Goal: Task Accomplishment & Management: Manage account settings

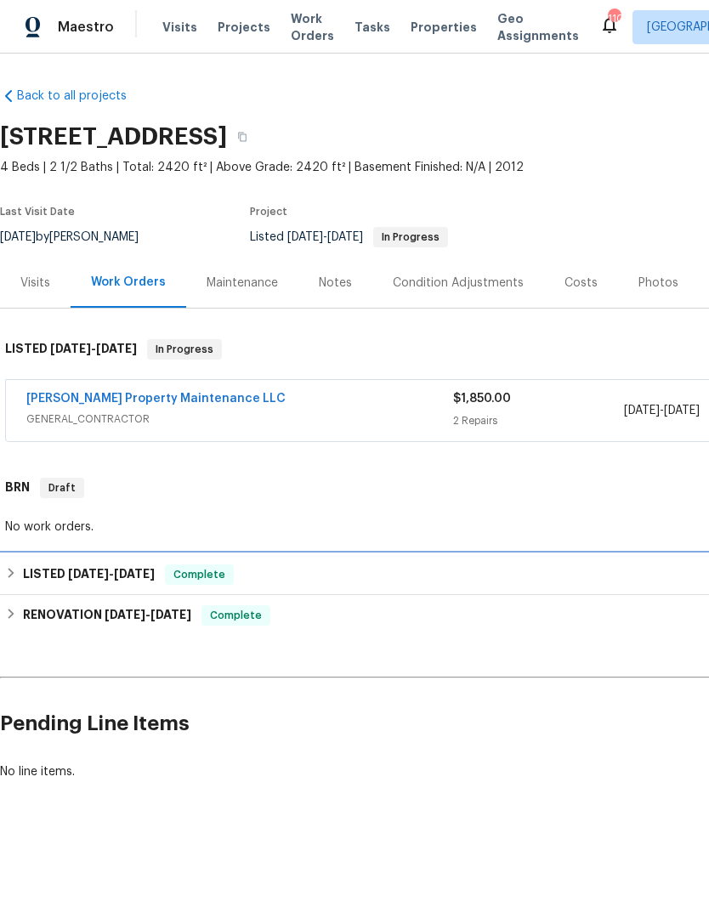
click at [317, 579] on div "LISTED 3/11/25 - 7/25/25 Complete" at bounding box center [480, 575] width 951 height 20
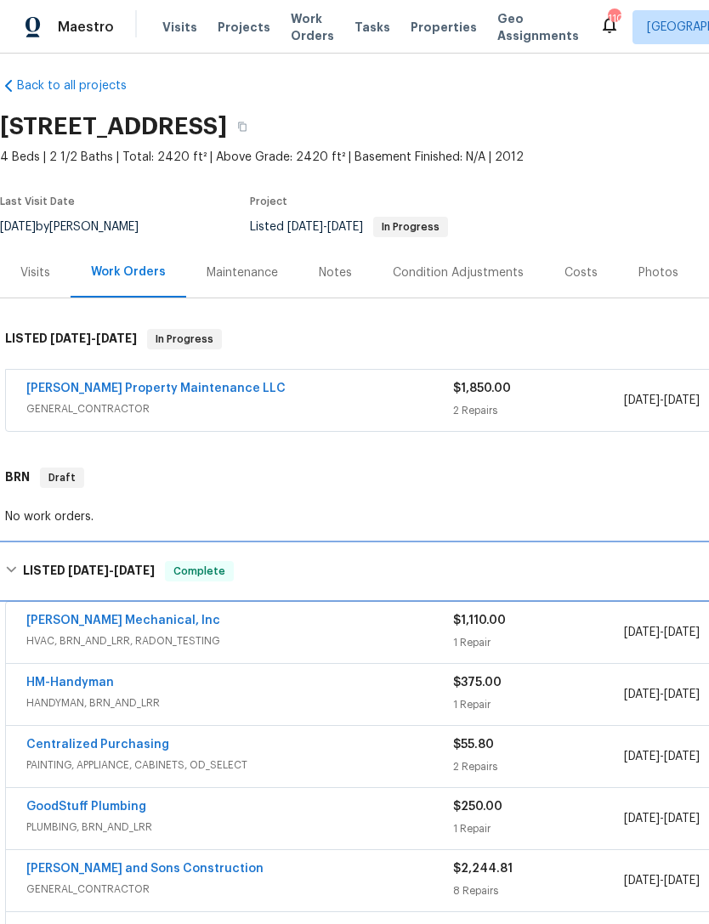
scroll to position [10, 0]
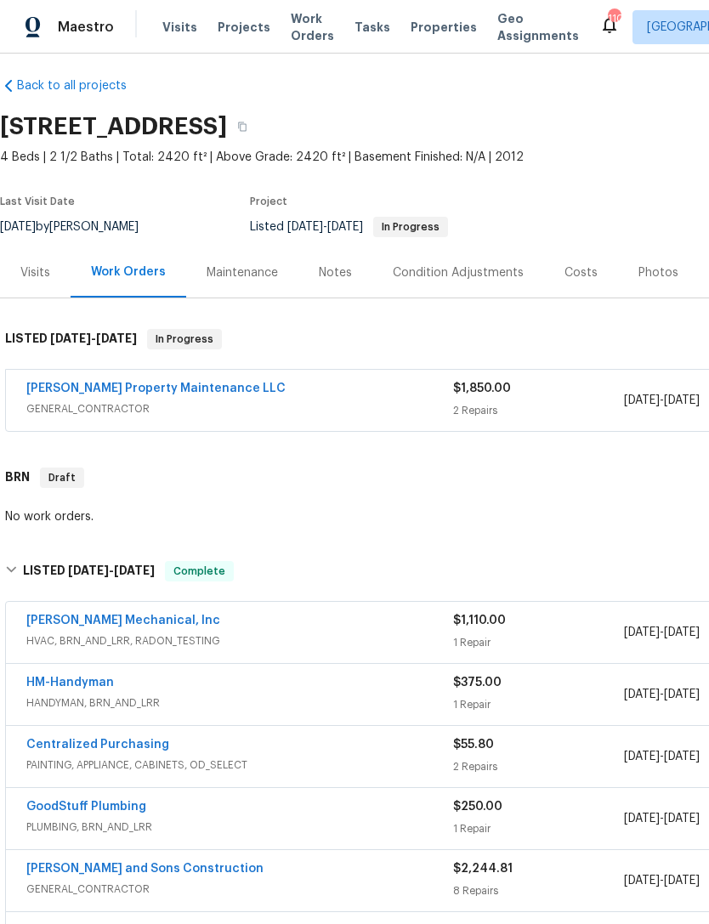
click at [88, 389] on link "Glen Property Maintenance LLC" at bounding box center [155, 389] width 259 height 12
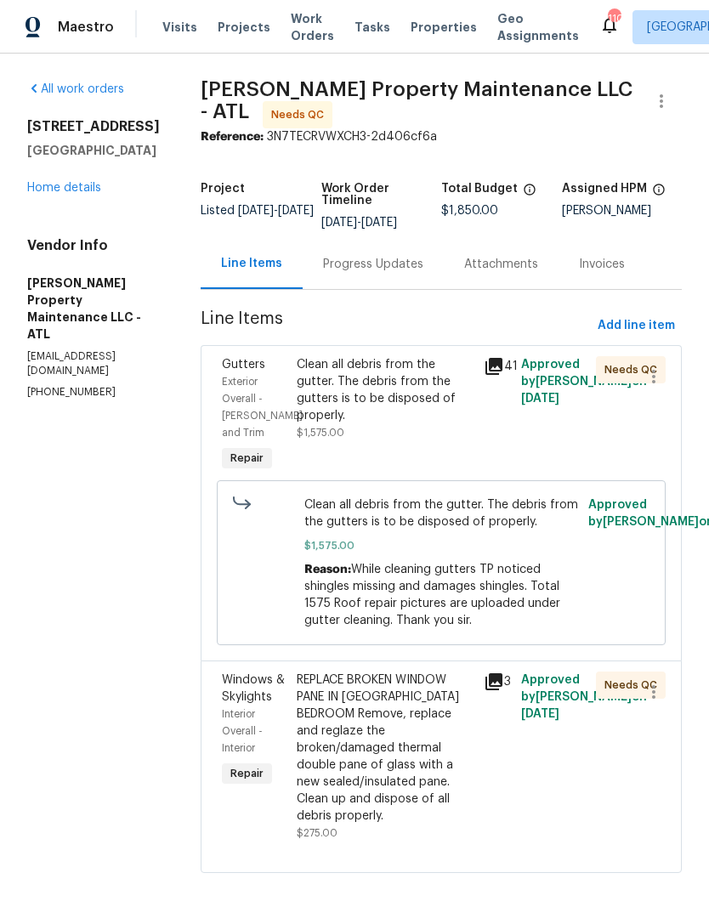
scroll to position [1, 0]
click at [248, 377] on span "Exterior Overall - Eaves and Trim" at bounding box center [262, 407] width 81 height 61
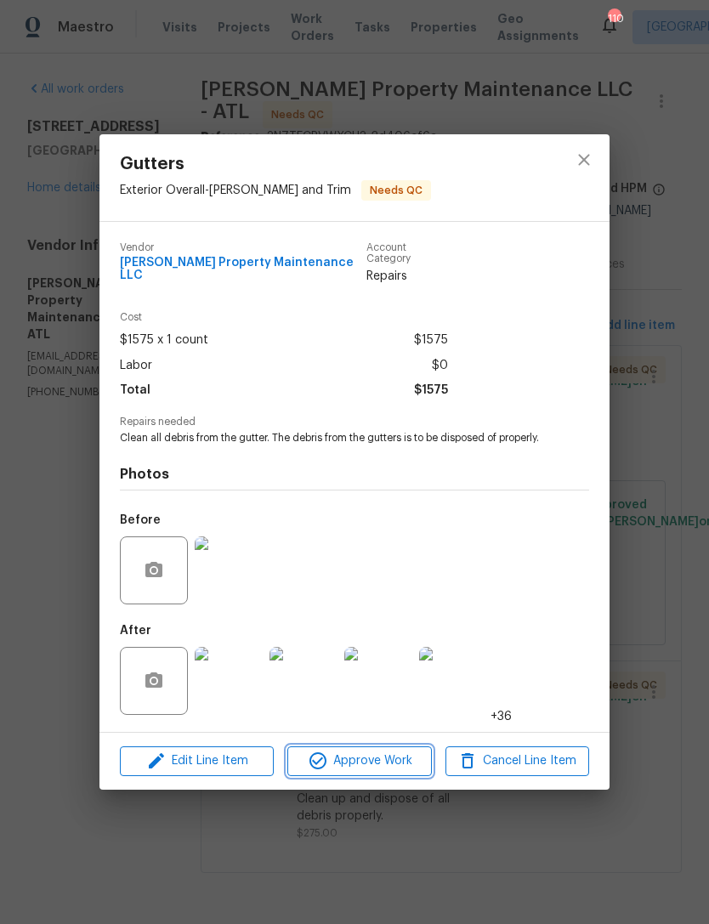
click at [372, 765] on span "Approve Work" at bounding box center [360, 761] width 134 height 21
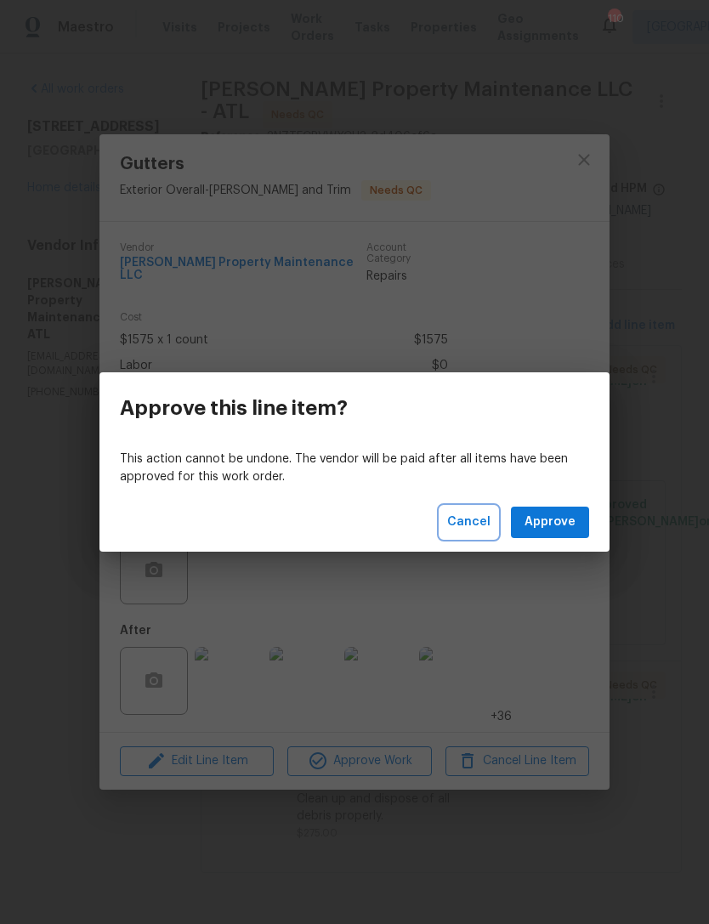
click at [477, 514] on span "Cancel" at bounding box center [468, 522] width 43 height 21
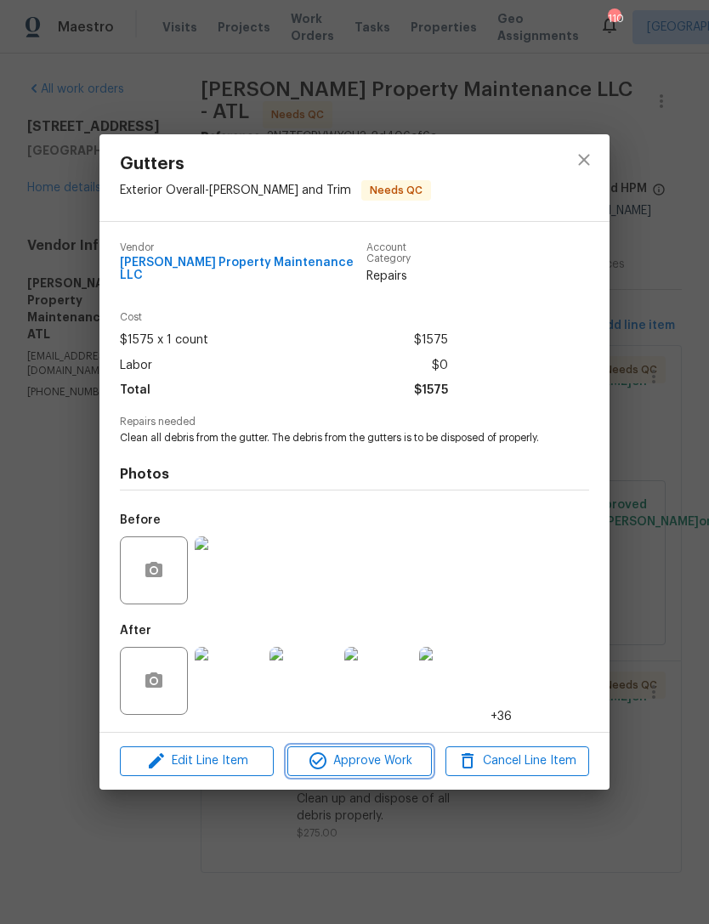
click at [398, 757] on span "Approve Work" at bounding box center [360, 761] width 134 height 21
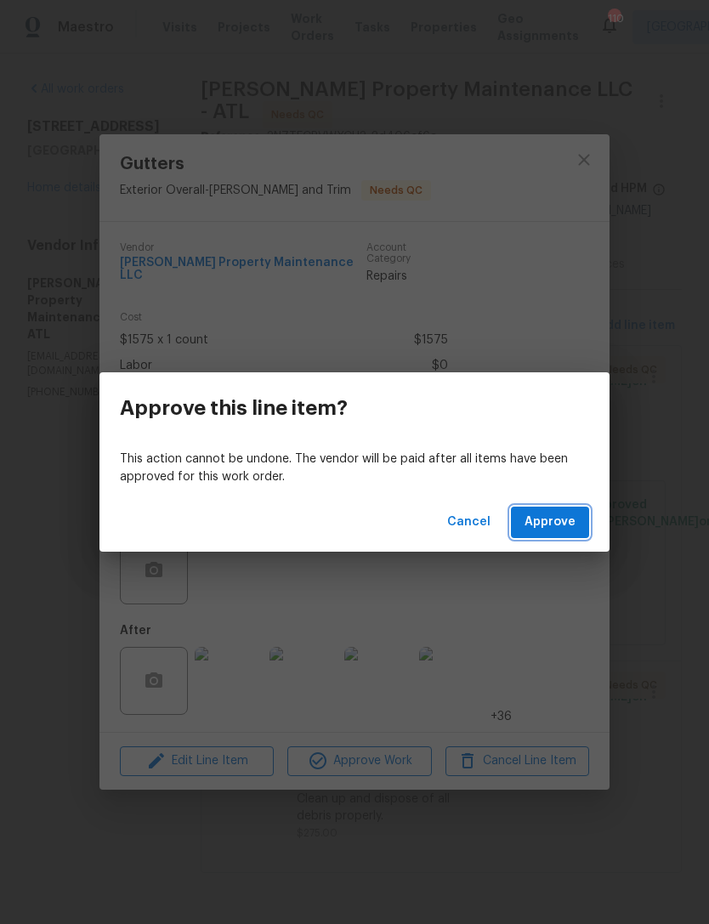
click at [557, 525] on span "Approve" at bounding box center [550, 522] width 51 height 21
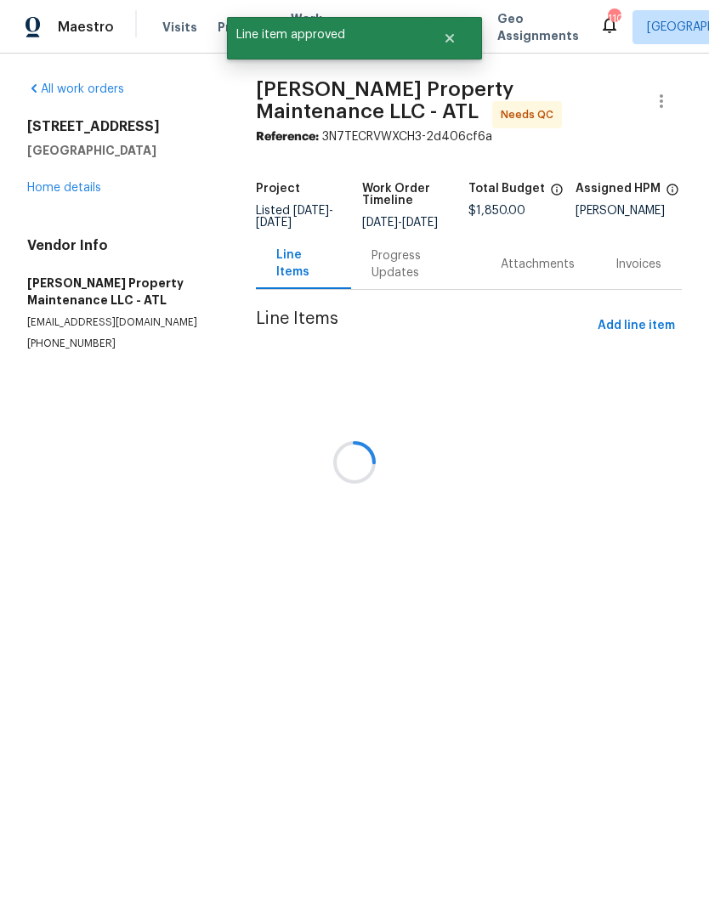
scroll to position [0, 0]
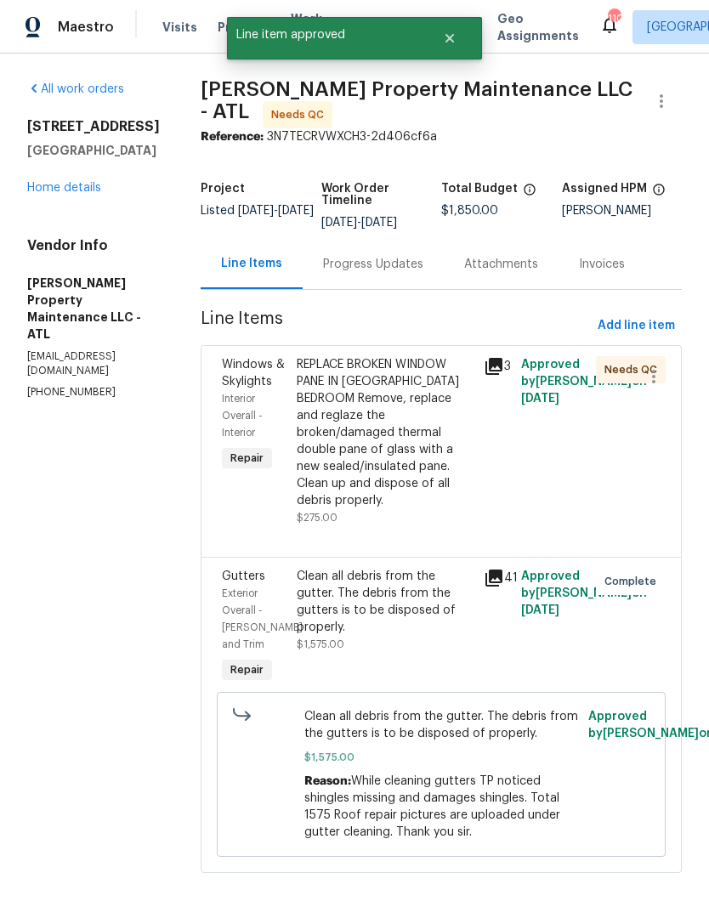
click at [253, 381] on span "Windows & Skylights" at bounding box center [253, 373] width 63 height 29
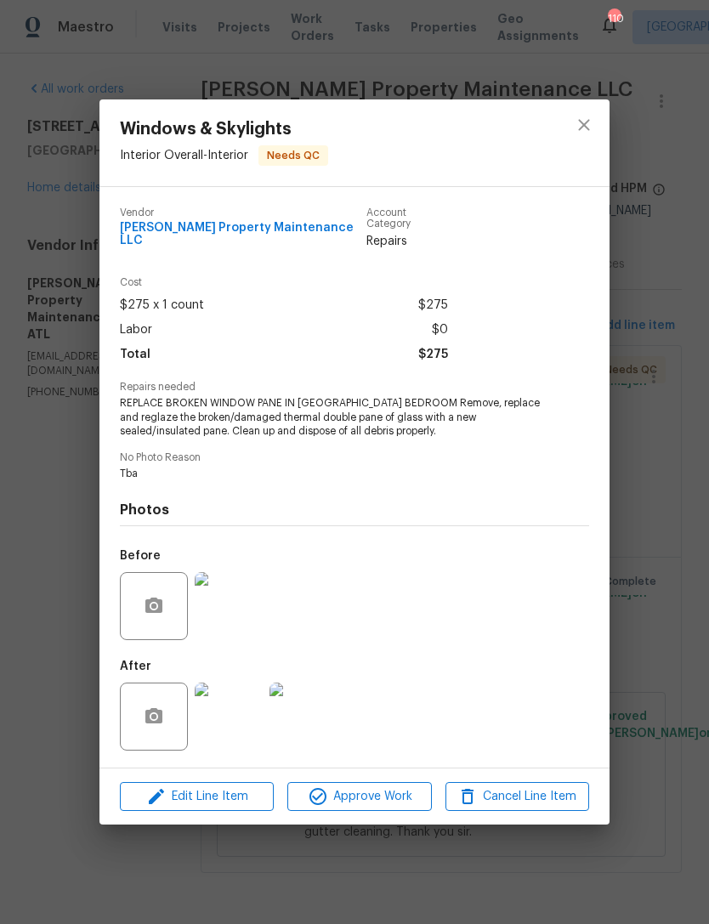
click at [235, 718] on img at bounding box center [229, 717] width 68 height 68
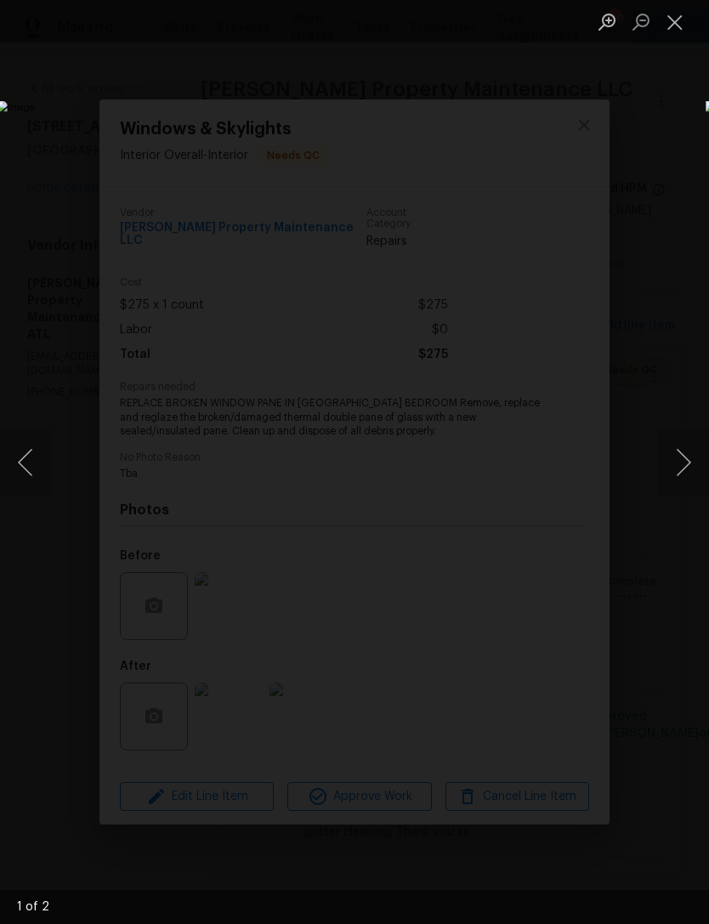
click at [682, 33] on button "Close lightbox" at bounding box center [675, 22] width 34 height 30
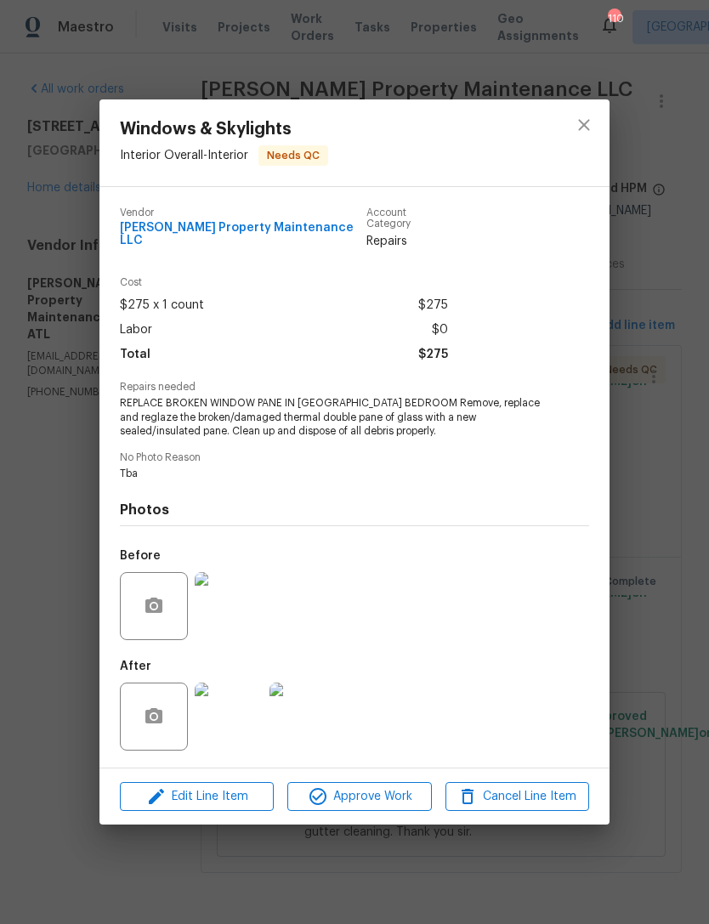
click at [235, 605] on img at bounding box center [229, 606] width 68 height 68
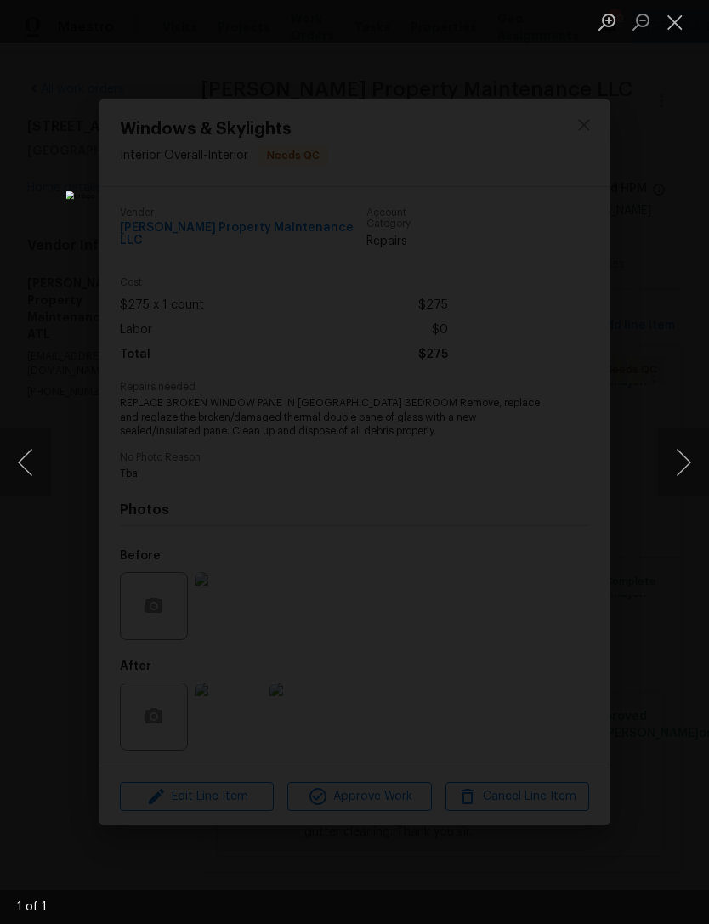
click at [670, 15] on button "Close lightbox" at bounding box center [675, 22] width 34 height 30
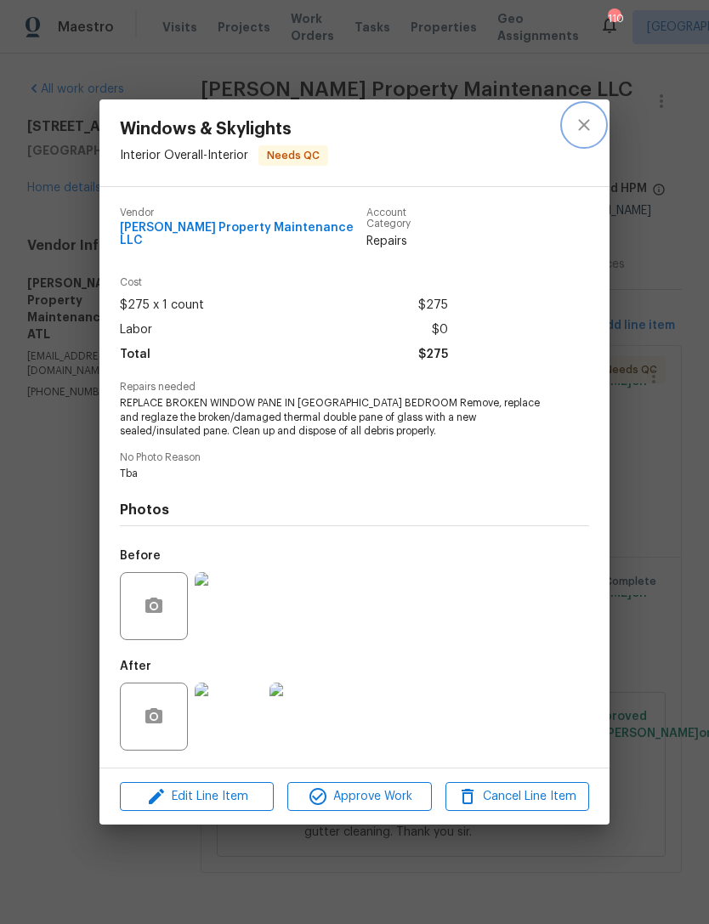
click at [582, 135] on icon "close" at bounding box center [584, 125] width 20 height 20
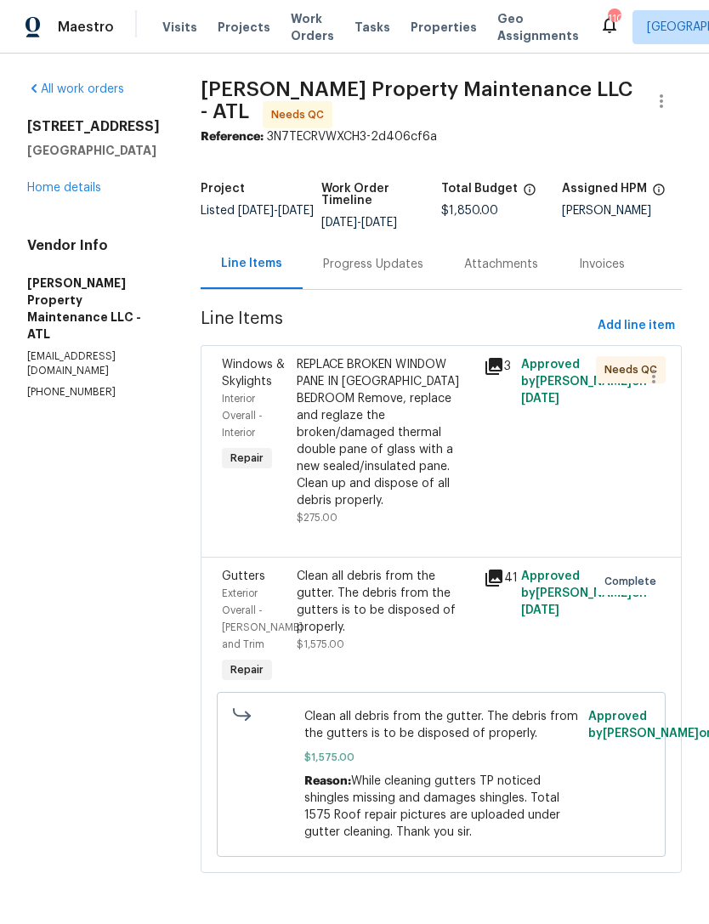
click at [247, 380] on span "Windows & Skylights" at bounding box center [253, 373] width 63 height 29
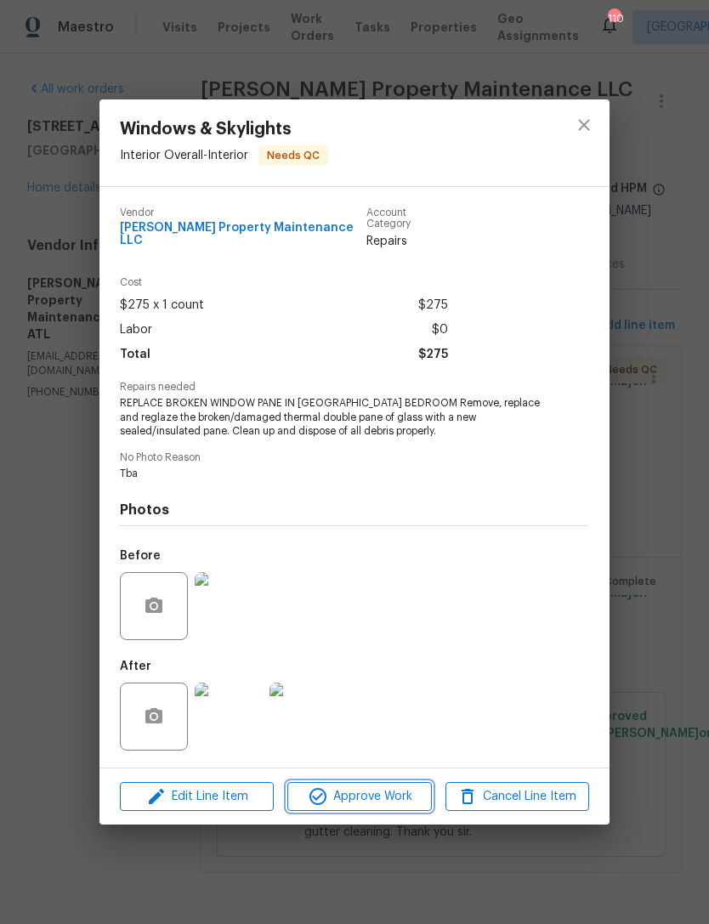
click at [389, 795] on span "Approve Work" at bounding box center [360, 797] width 134 height 21
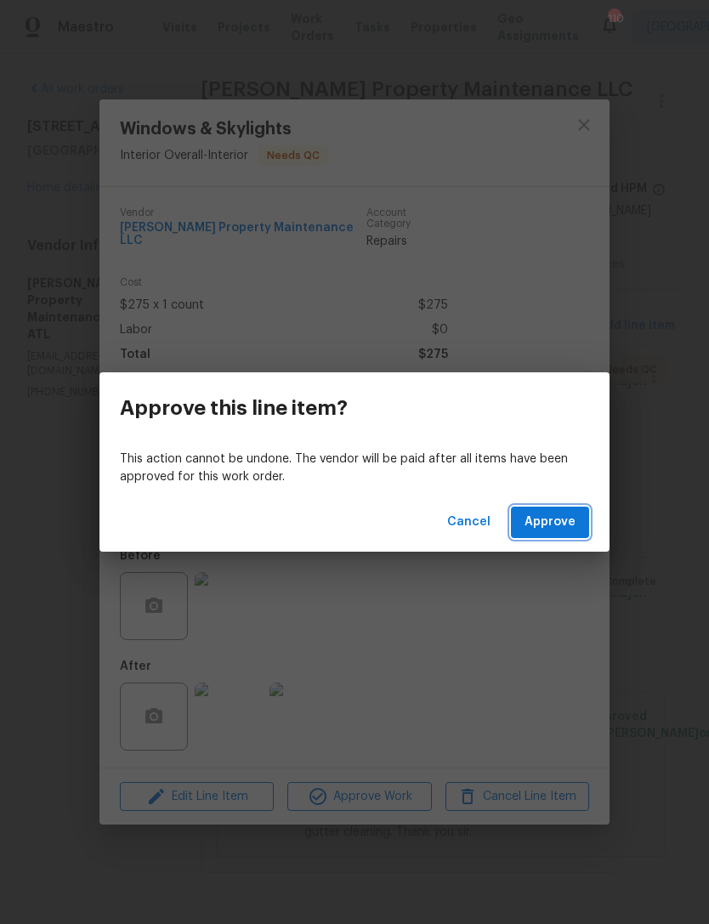
click at [560, 517] on span "Approve" at bounding box center [550, 522] width 51 height 21
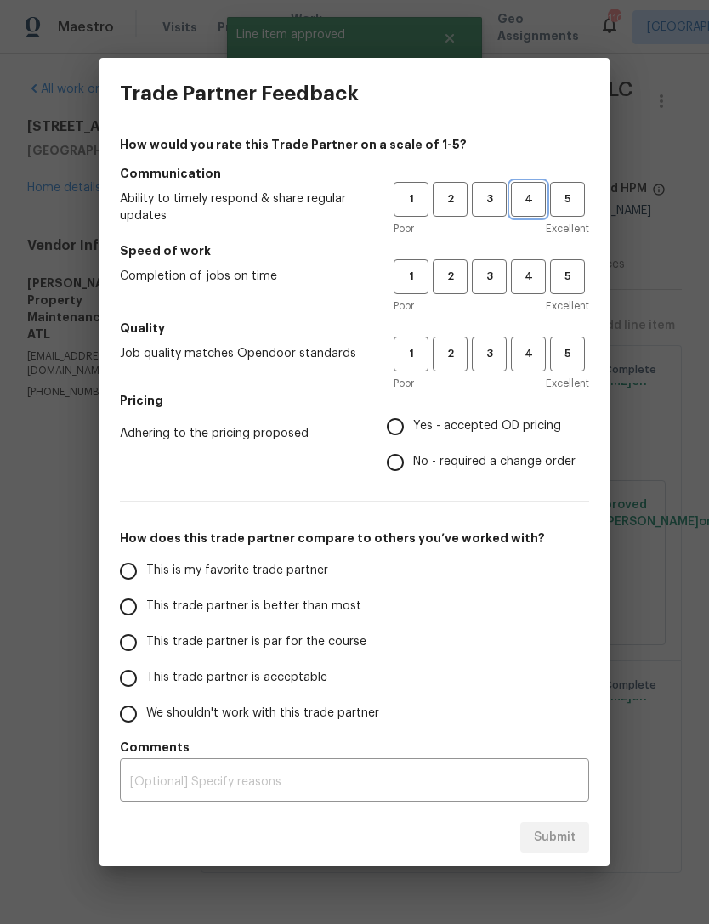
click at [538, 202] on span "4" at bounding box center [528, 200] width 31 height 20
click at [489, 277] on span "3" at bounding box center [489, 277] width 31 height 20
click at [501, 350] on span "3" at bounding box center [489, 354] width 31 height 20
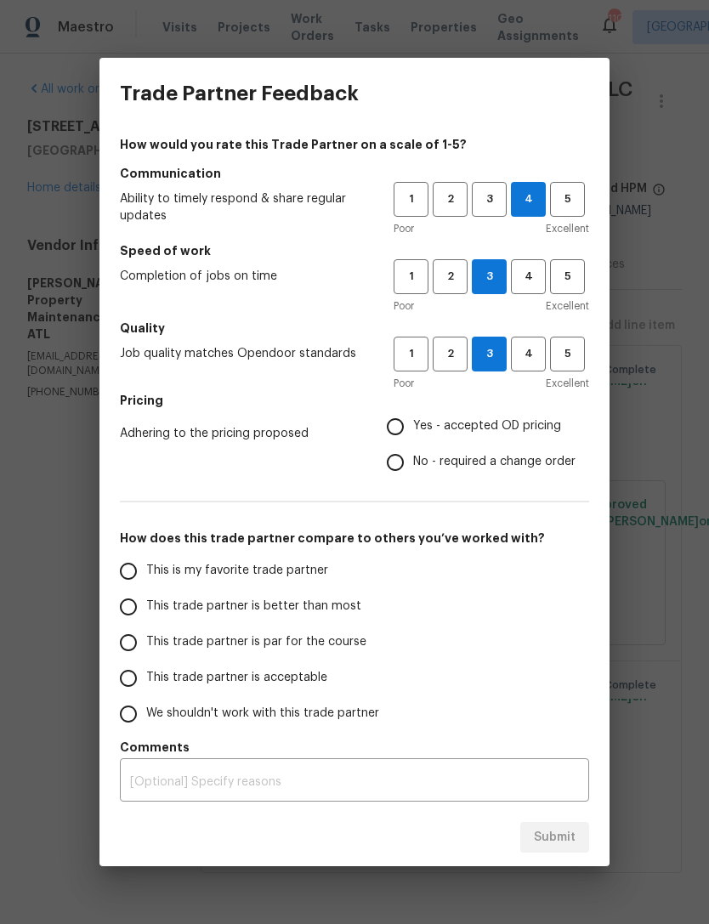
click at [406, 421] on input "Yes - accepted OD pricing" at bounding box center [396, 427] width 36 height 36
radio input "true"
click at [128, 667] on input "This trade partner is acceptable" at bounding box center [129, 679] width 36 height 36
click at [557, 848] on button "Submit" at bounding box center [554, 837] width 69 height 31
radio input "true"
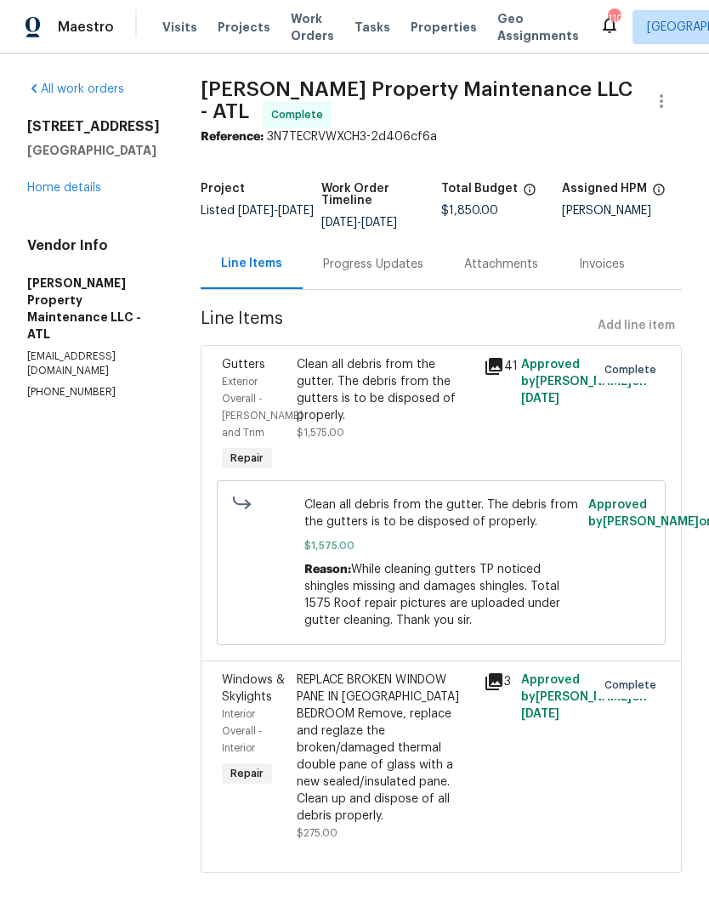
radio input "false"
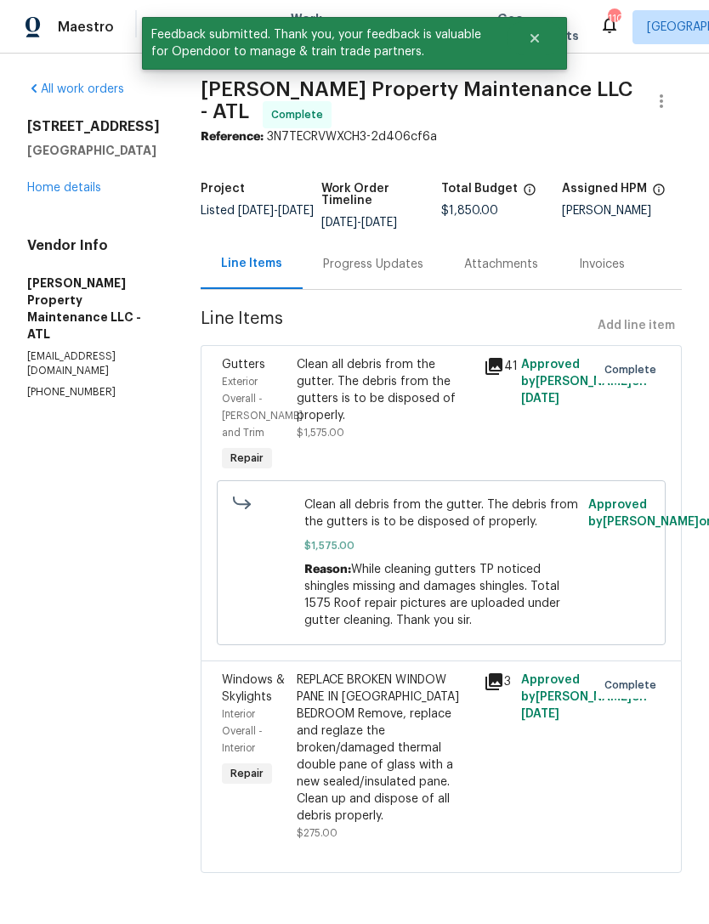
click at [88, 194] on link "Home details" at bounding box center [64, 188] width 74 height 12
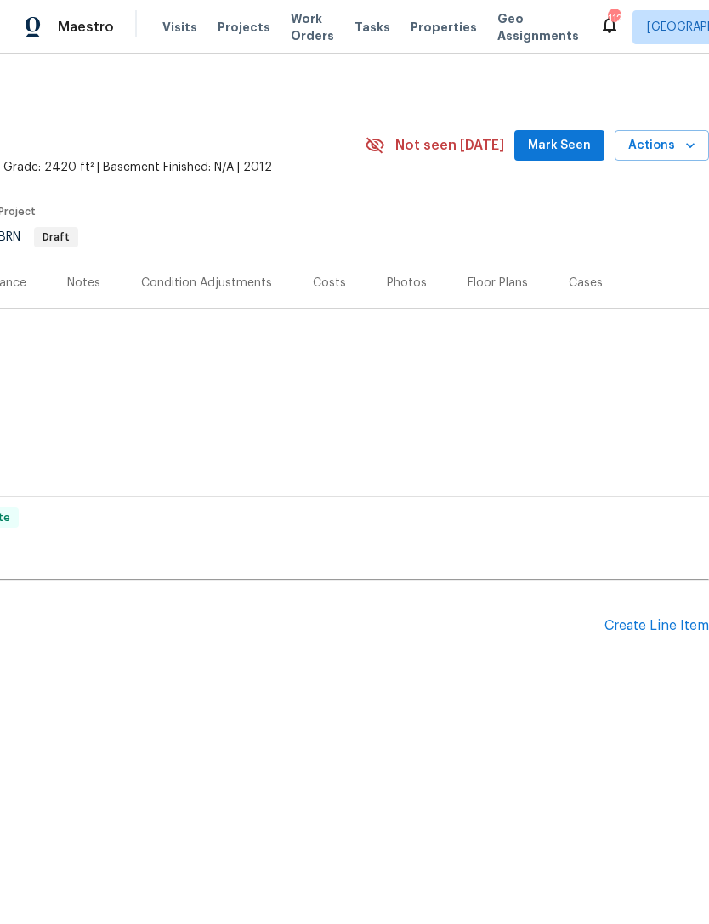
scroll to position [0, 252]
click at [572, 139] on span "Mark Seen" at bounding box center [559, 145] width 63 height 21
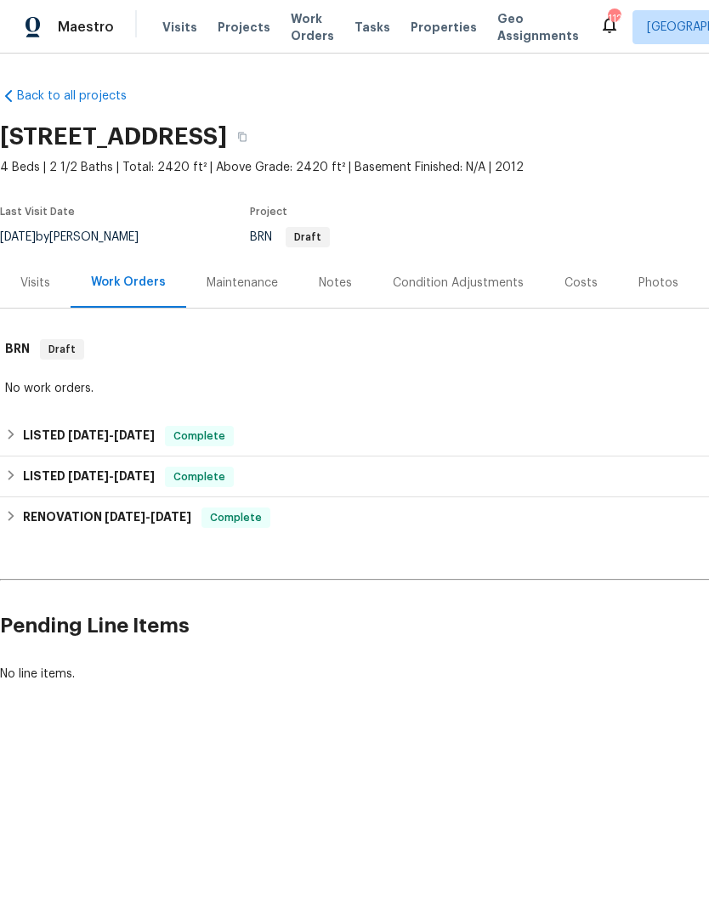
scroll to position [0, 0]
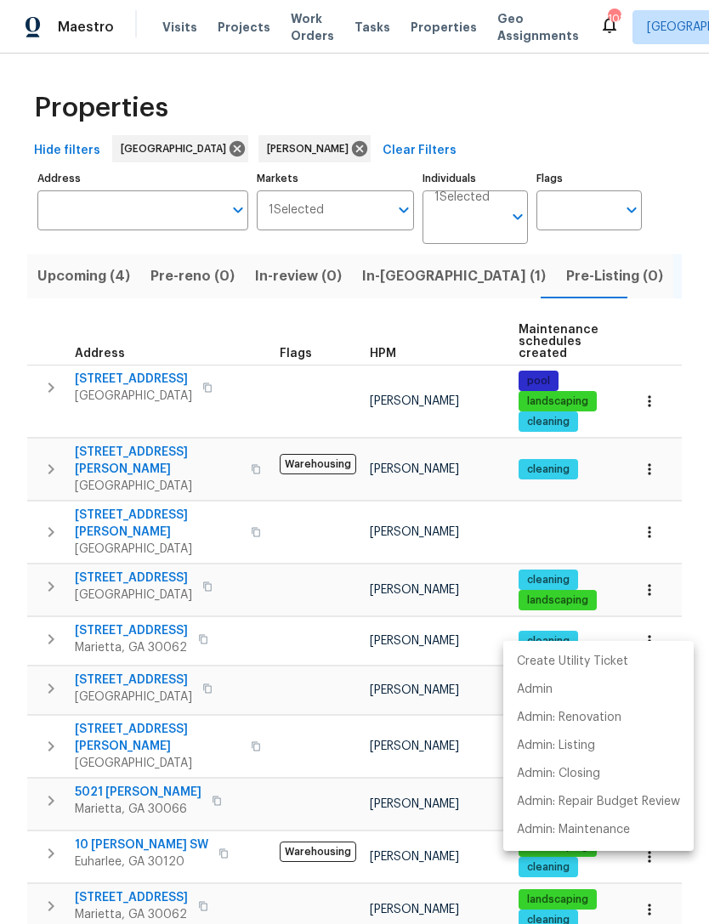
scroll to position [195, 0]
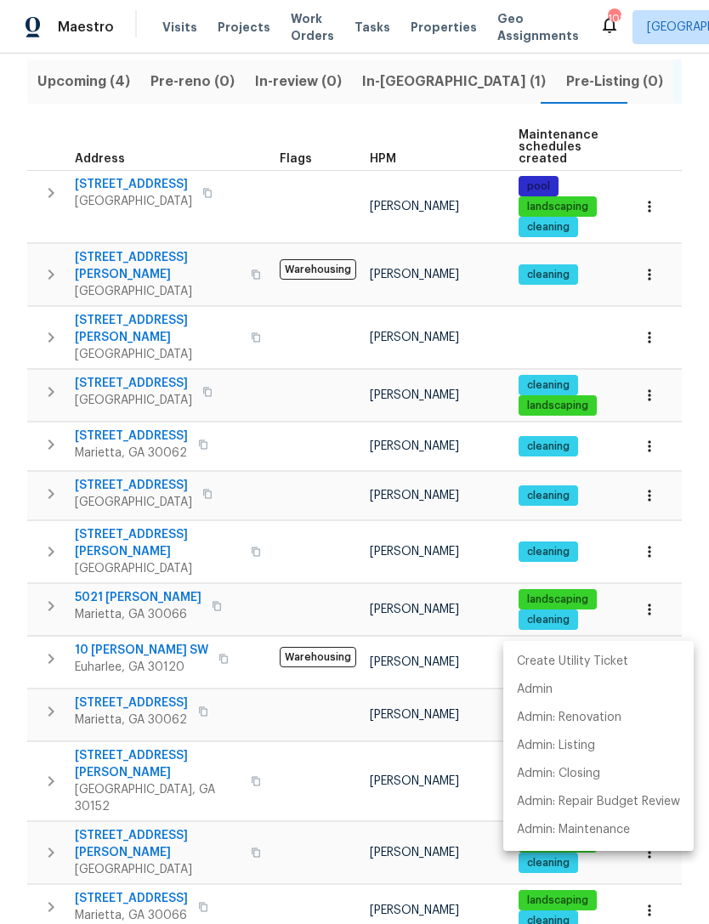
click at [85, 88] on div at bounding box center [354, 462] width 709 height 924
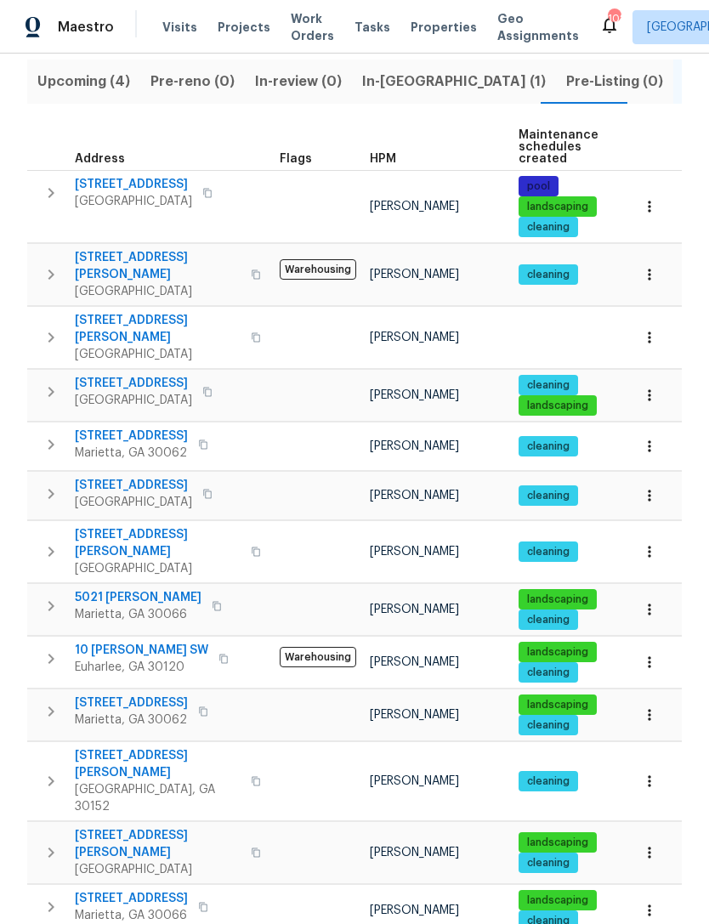
click at [78, 91] on span "Upcoming (4)" at bounding box center [83, 82] width 93 height 24
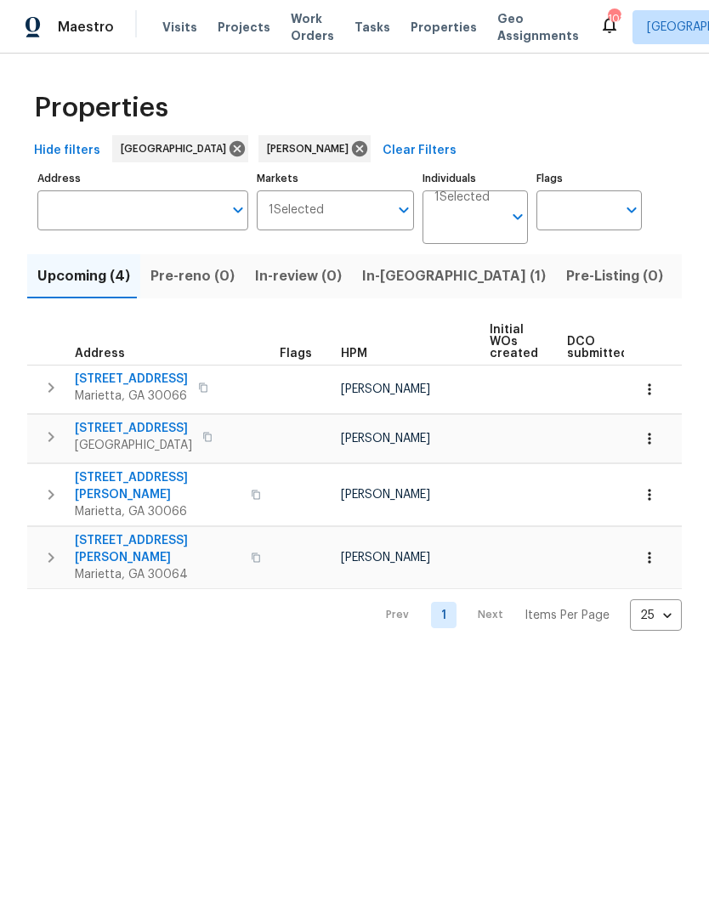
click at [371, 278] on span "In-[GEOGRAPHIC_DATA] (1)" at bounding box center [454, 276] width 184 height 24
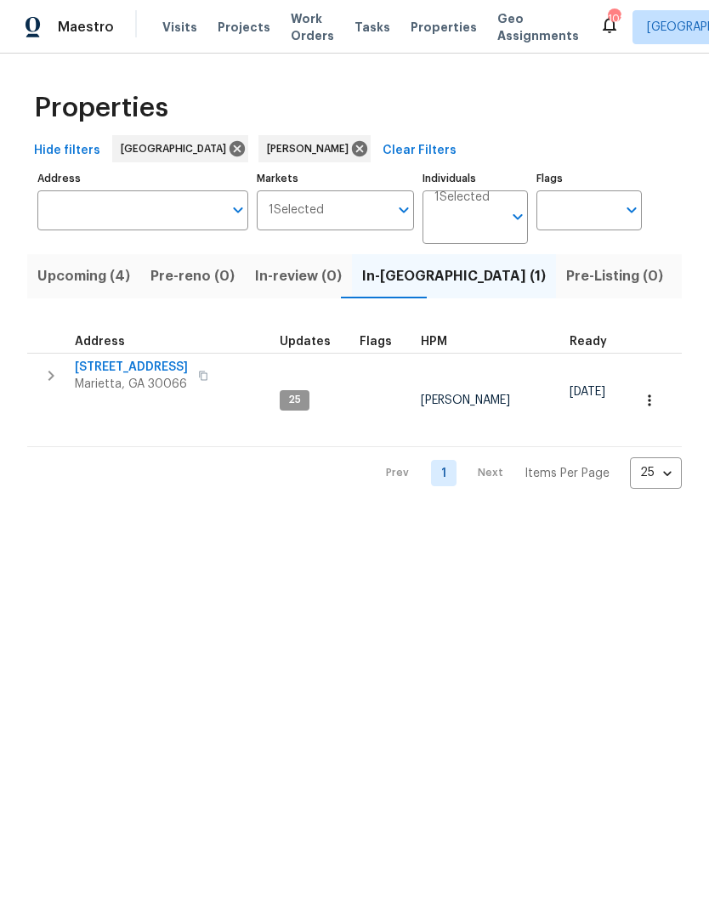
click at [684, 283] on span "Listed (15)" at bounding box center [719, 276] width 70 height 24
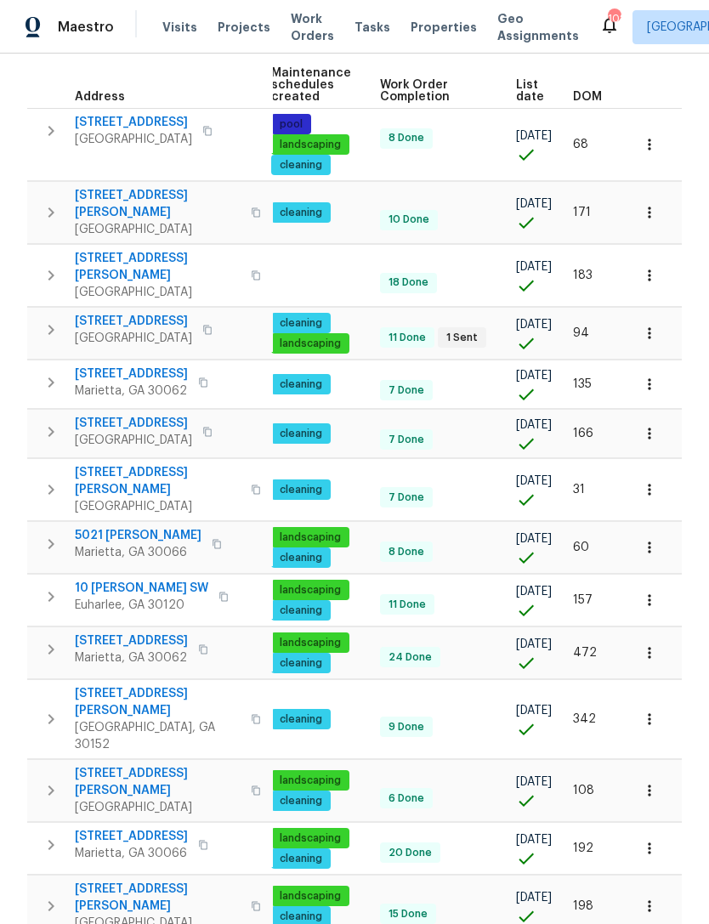
scroll to position [0, 247]
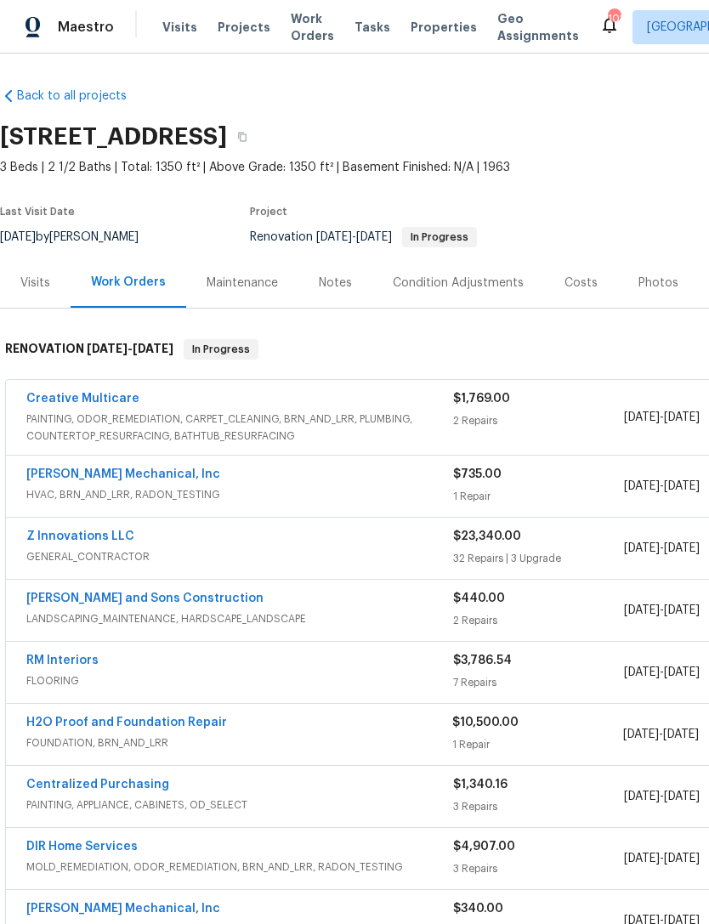
click at [94, 404] on link "Creative Multicare" at bounding box center [82, 399] width 113 height 12
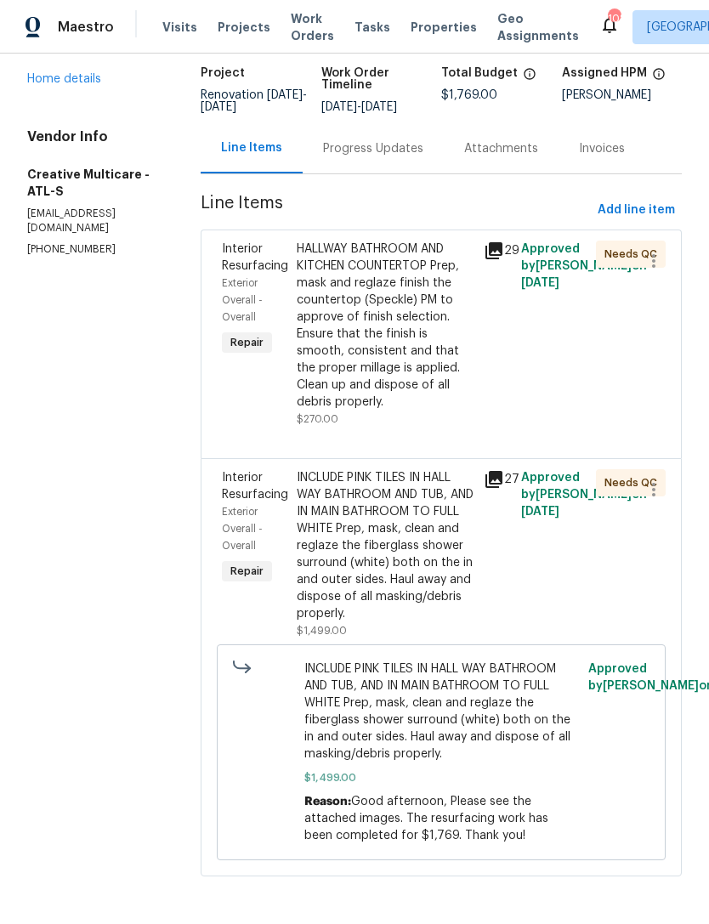
scroll to position [137, 0]
click at [272, 497] on span "Interior Resurfacing" at bounding box center [255, 486] width 66 height 29
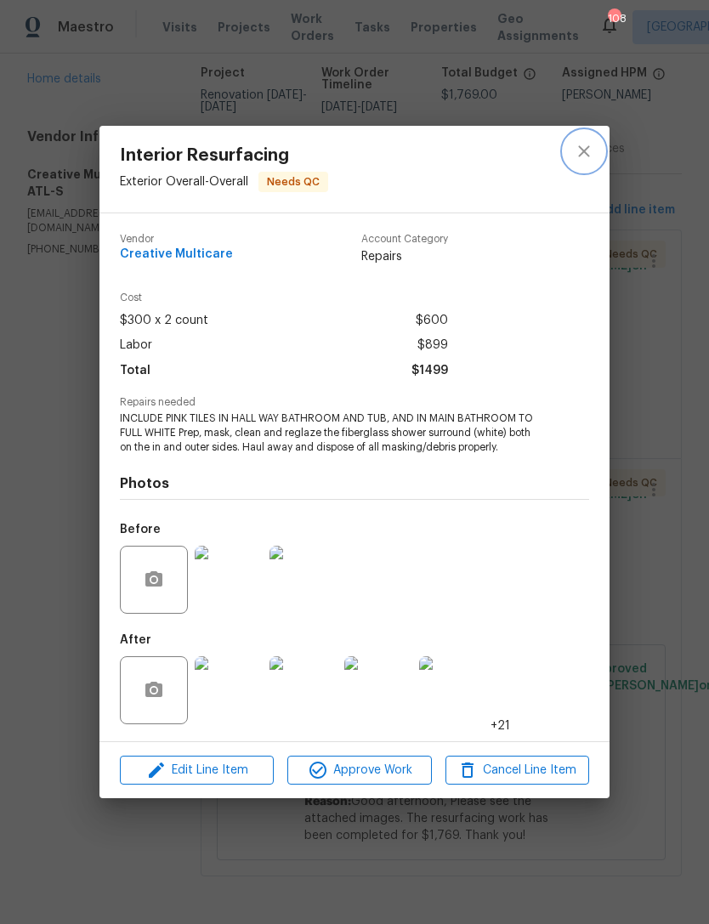
click at [577, 151] on icon "close" at bounding box center [584, 151] width 20 height 20
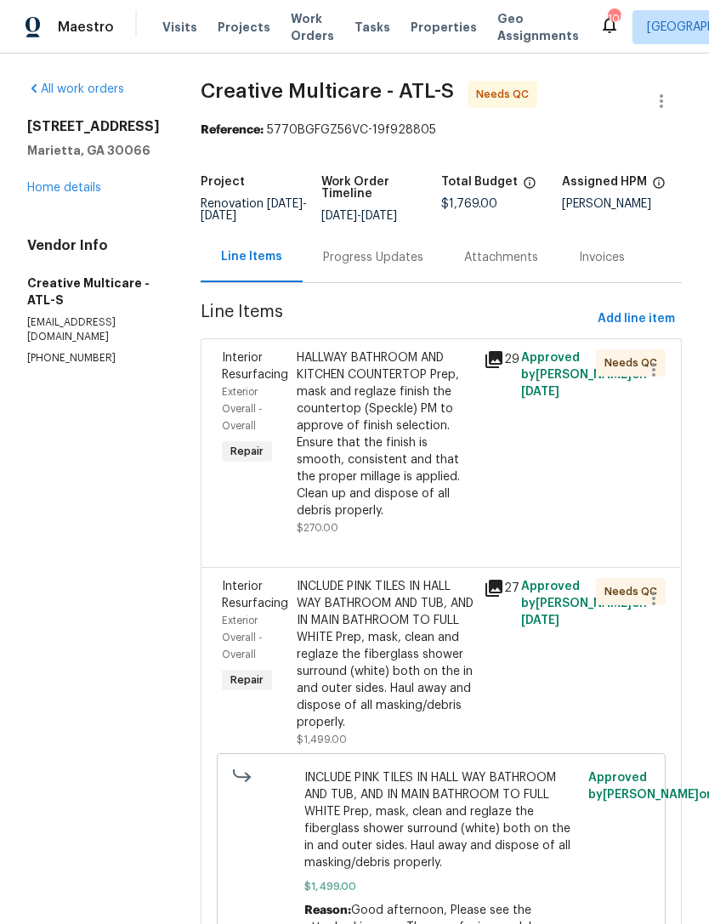
scroll to position [0, 0]
click at [59, 185] on link "Home details" at bounding box center [64, 188] width 74 height 12
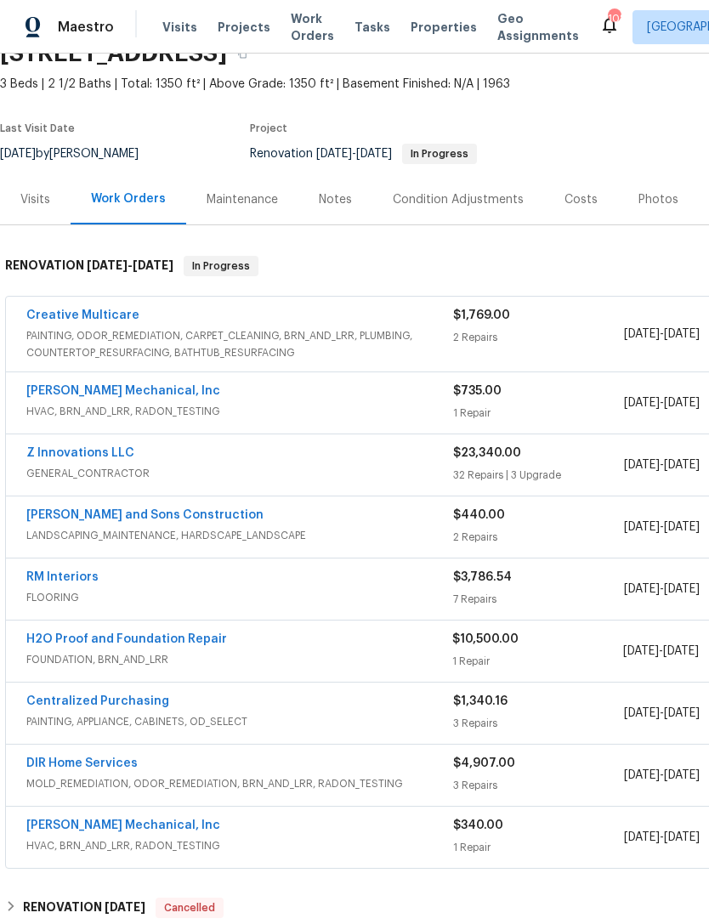
scroll to position [82, 0]
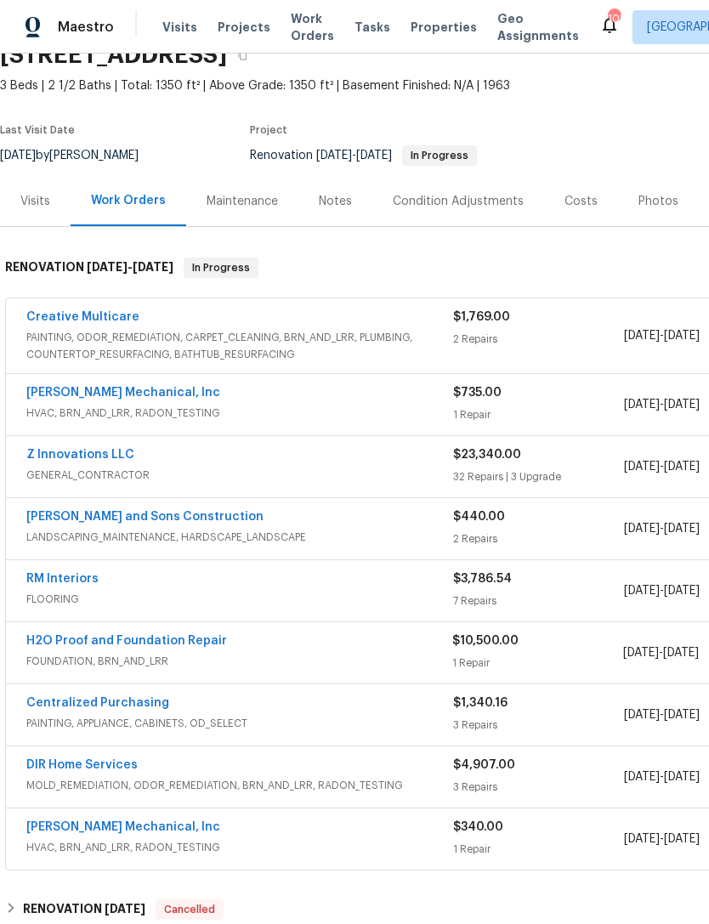
click at [107, 332] on span "PAINTING, ODOR_REMEDIATION, CARPET_CLEANING, BRN_AND_LRR, PLUMBING, COUNTERTOP_…" at bounding box center [239, 346] width 427 height 34
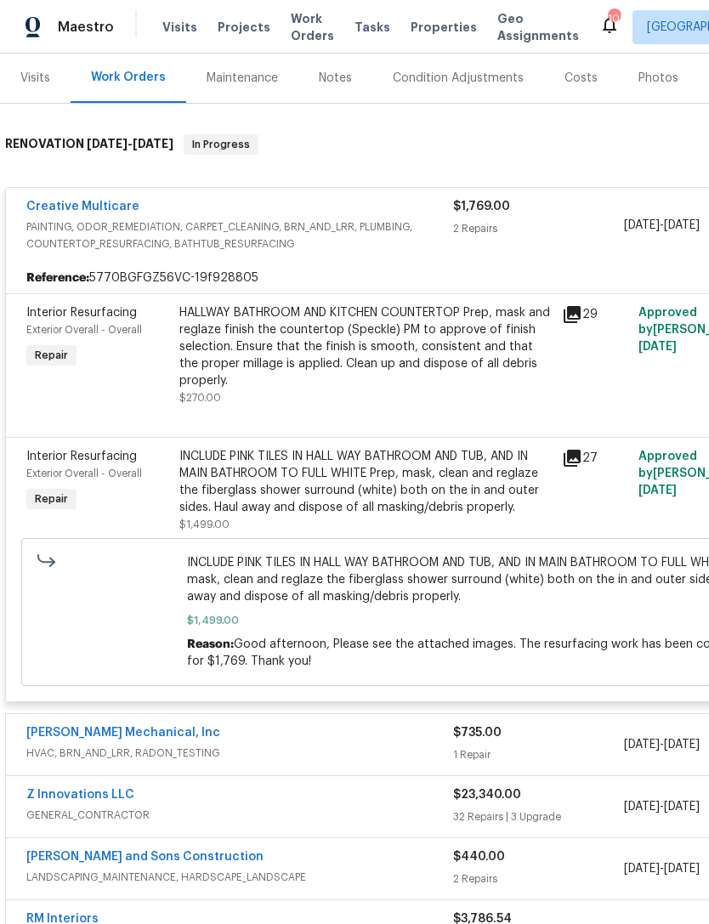
scroll to position [204, 0]
click at [71, 473] on span "Exterior Overall - Overall" at bounding box center [84, 474] width 116 height 10
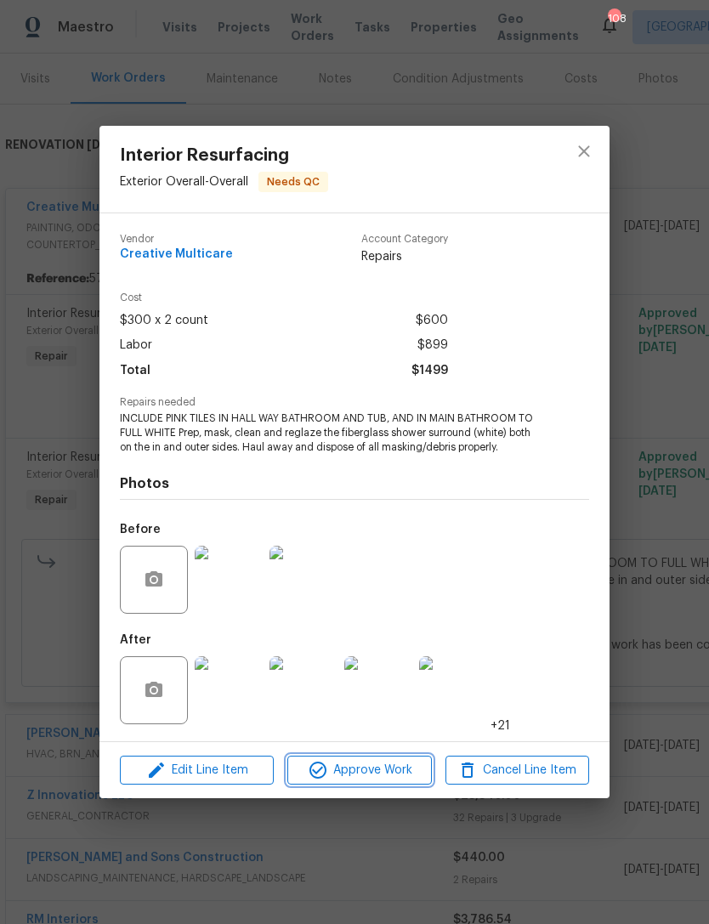
click at [374, 768] on span "Approve Work" at bounding box center [360, 770] width 134 height 21
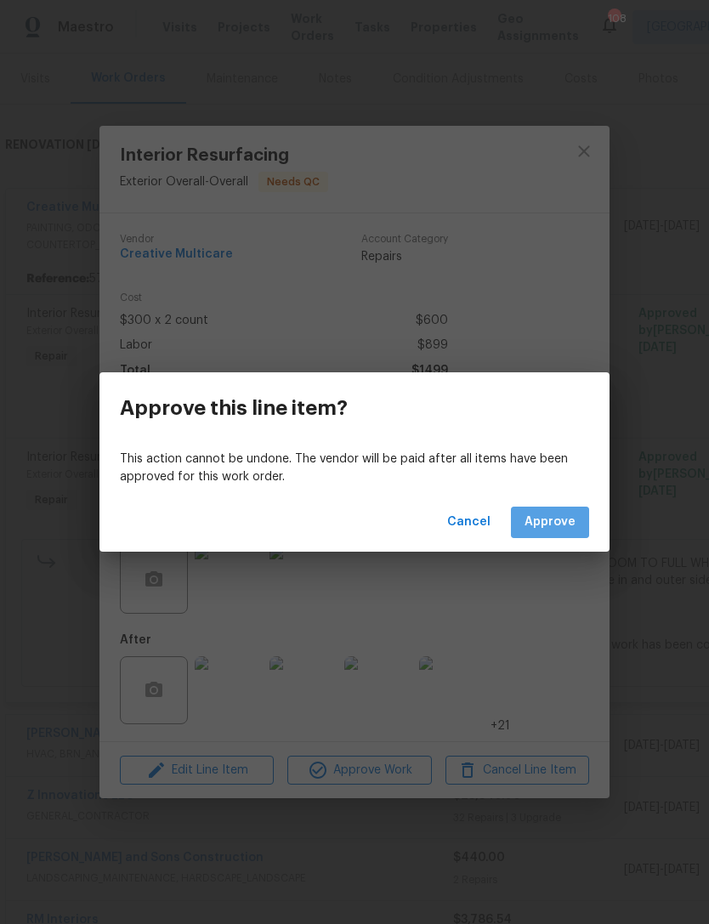
click at [557, 522] on span "Approve" at bounding box center [550, 522] width 51 height 21
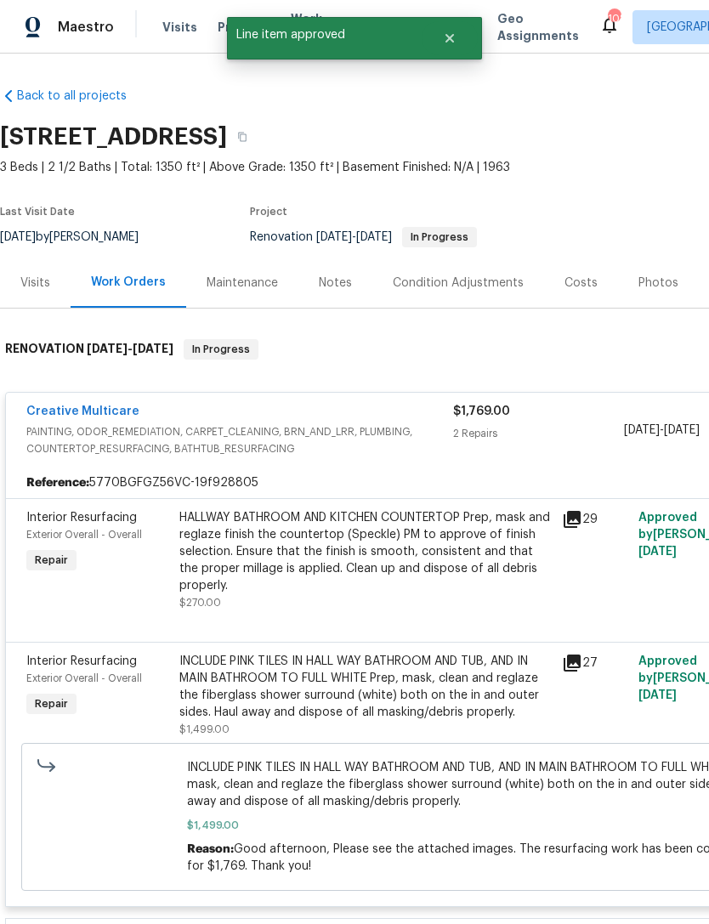
scroll to position [0, 0]
click at [94, 415] on link "Creative Multicare" at bounding box center [82, 412] width 113 height 12
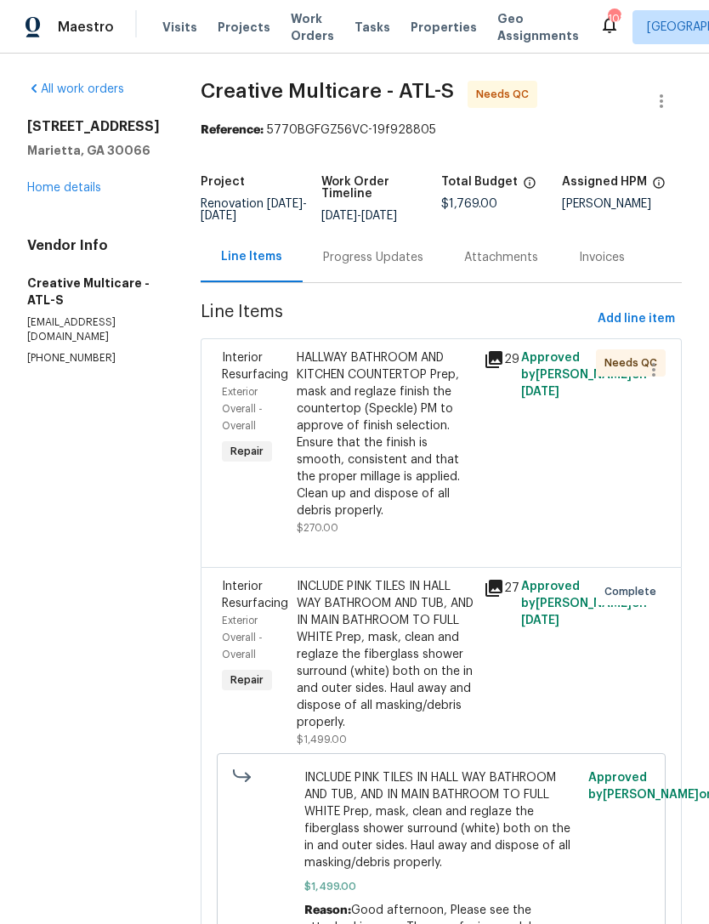
click at [403, 266] on div "Progress Updates" at bounding box center [373, 257] width 100 height 17
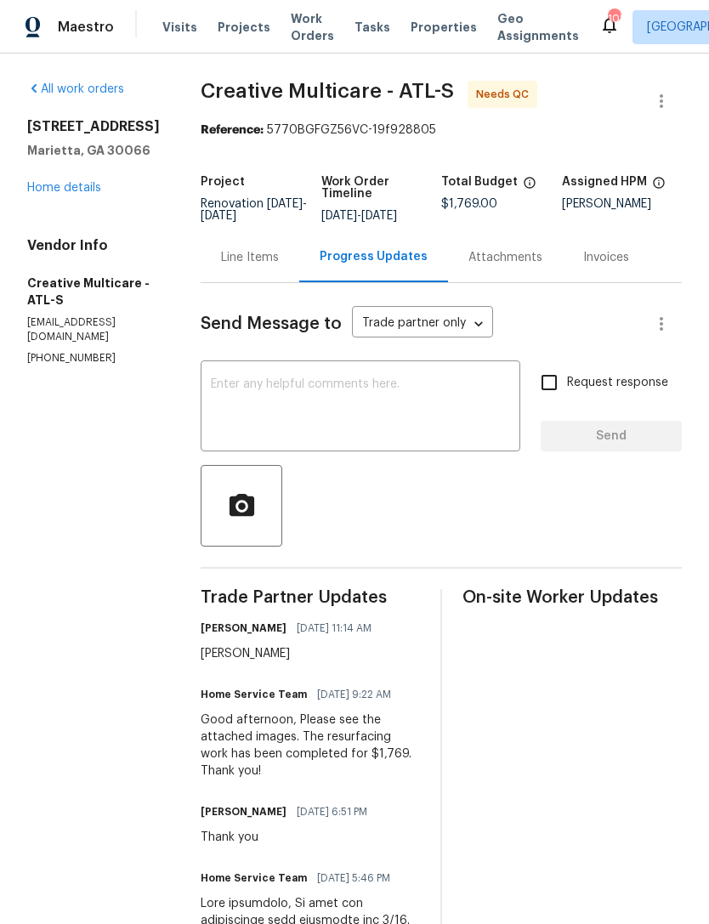
click at [279, 261] on div "Line Items" at bounding box center [250, 257] width 58 height 17
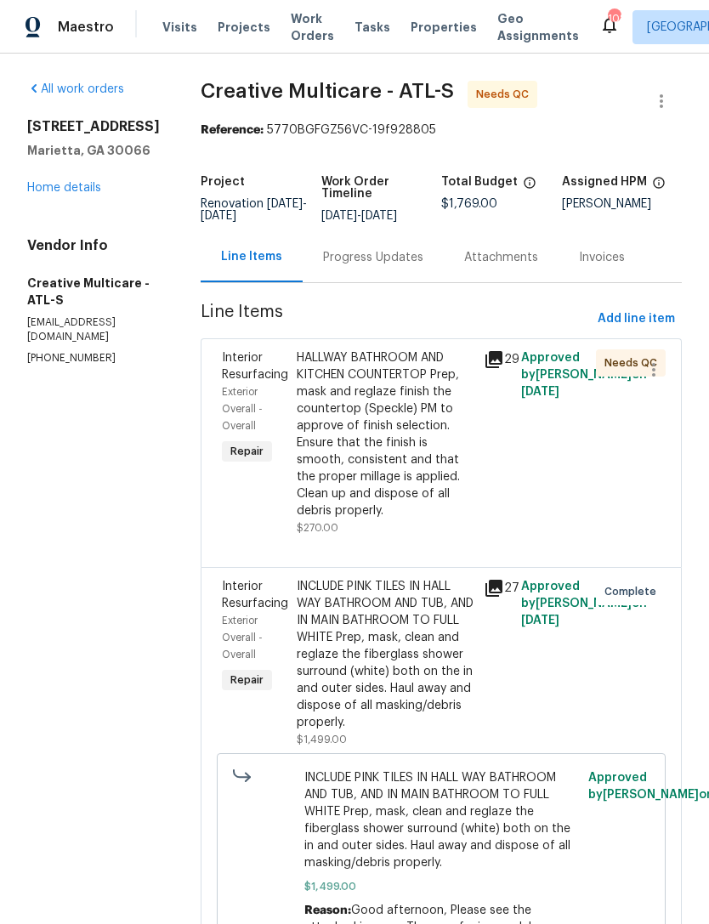
scroll to position [3, 0]
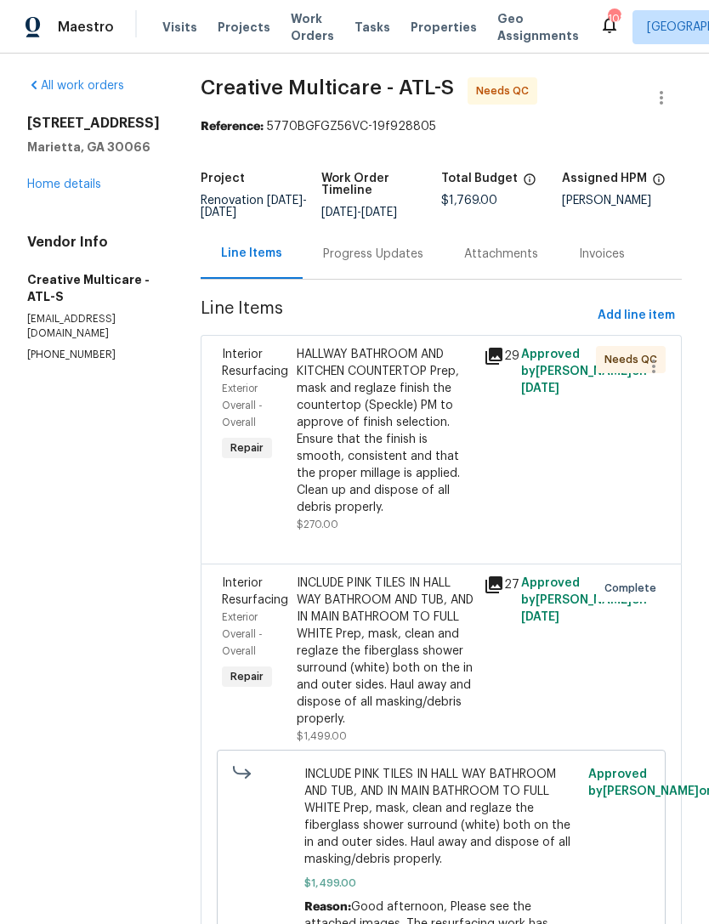
click at [288, 367] on span "Interior Resurfacing" at bounding box center [255, 363] width 66 height 29
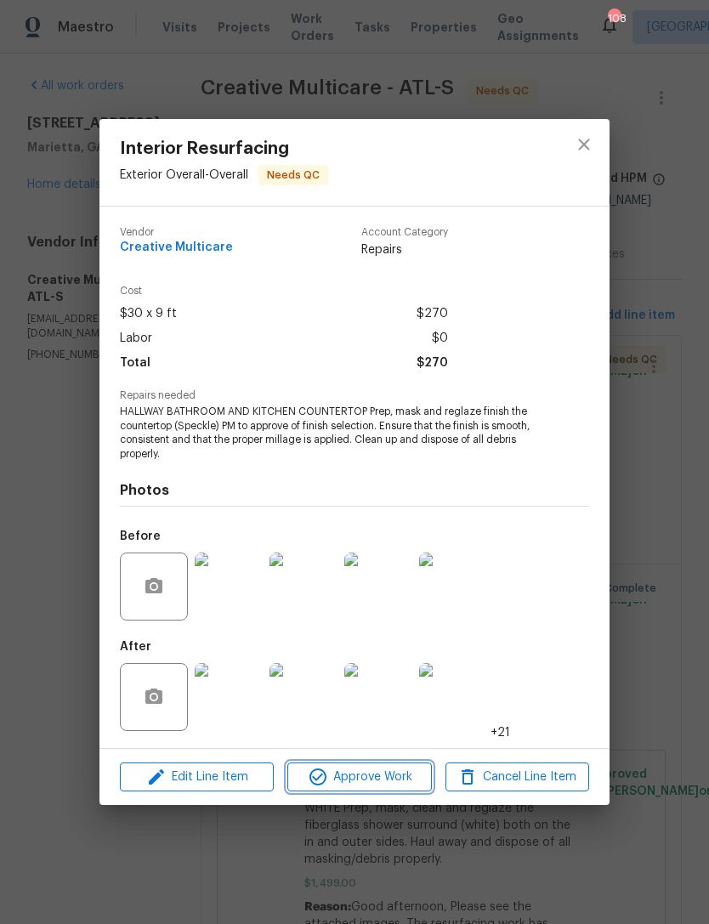
click at [367, 776] on span "Approve Work" at bounding box center [360, 777] width 134 height 21
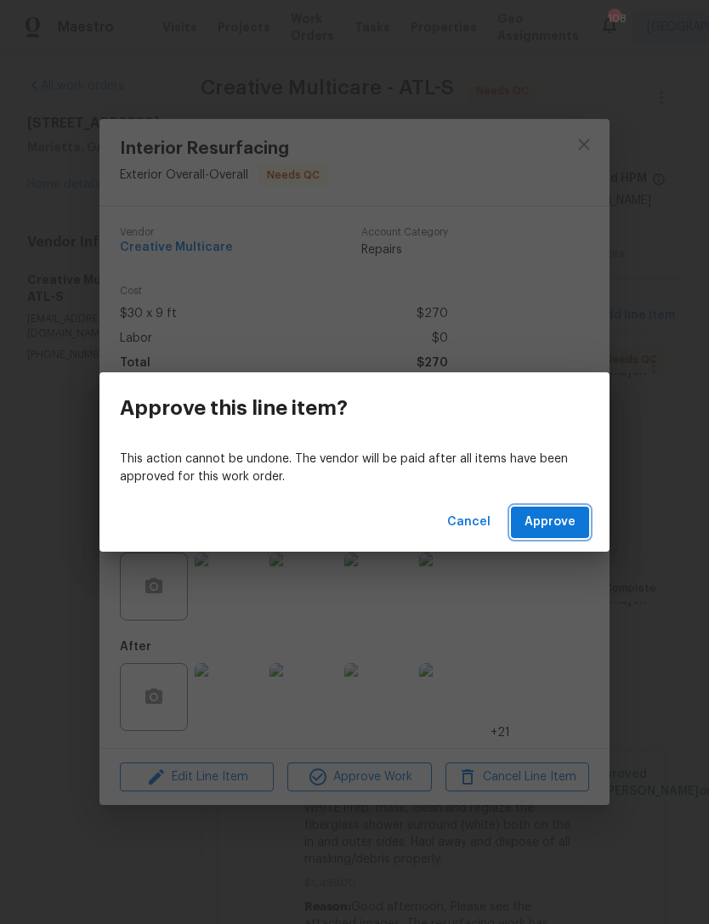
click at [546, 523] on span "Approve" at bounding box center [550, 522] width 51 height 21
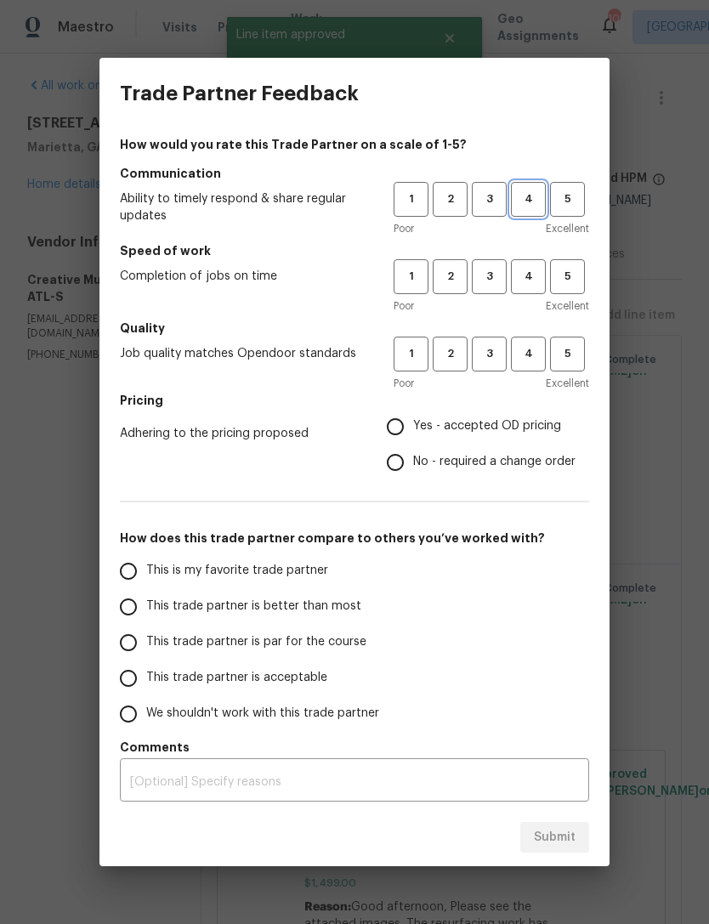
click at [529, 200] on span "4" at bounding box center [528, 200] width 31 height 20
click at [484, 284] on span "3" at bounding box center [489, 277] width 31 height 20
click at [521, 362] on span "4" at bounding box center [528, 354] width 31 height 20
click at [397, 432] on input "Yes - accepted OD pricing" at bounding box center [396, 427] width 36 height 36
radio input "true"
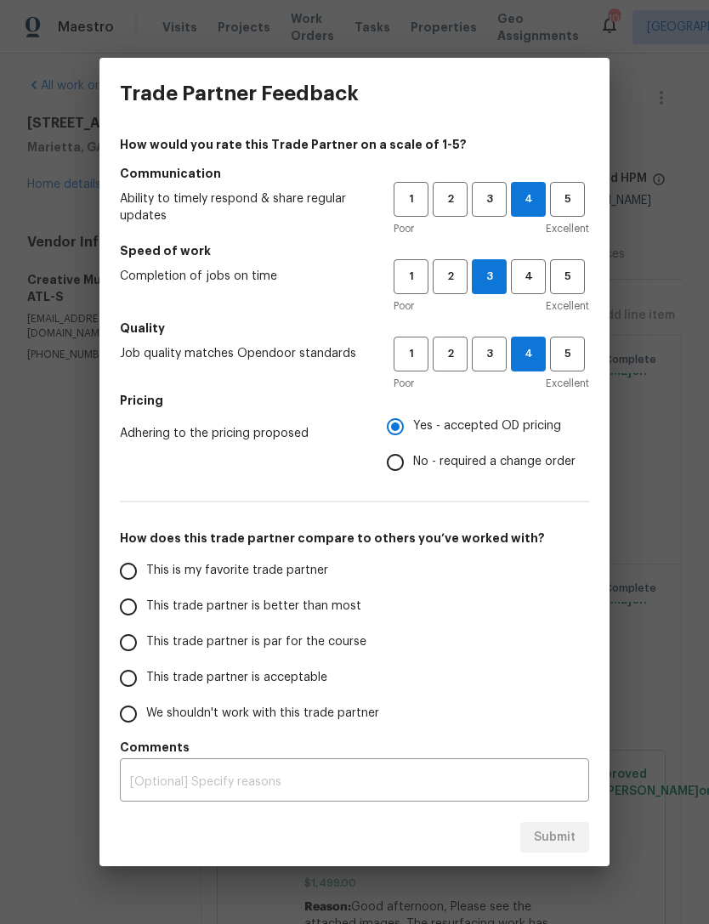
click at [132, 678] on input "This trade partner is acceptable" at bounding box center [129, 679] width 36 height 36
click at [554, 850] on button "Submit" at bounding box center [554, 837] width 69 height 31
radio input "true"
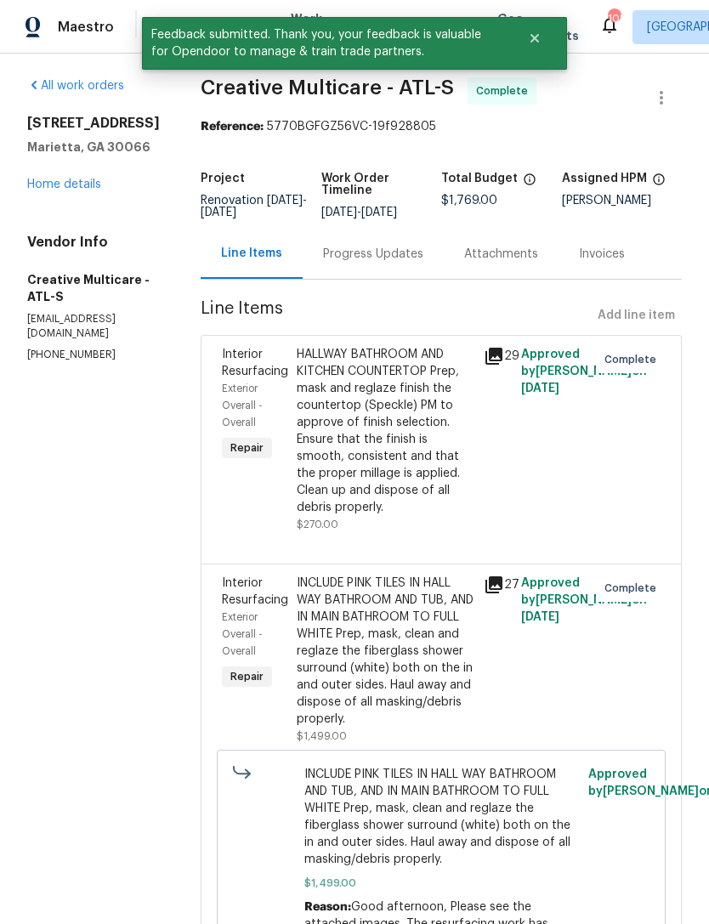
click at [52, 181] on link "Home details" at bounding box center [64, 185] width 74 height 12
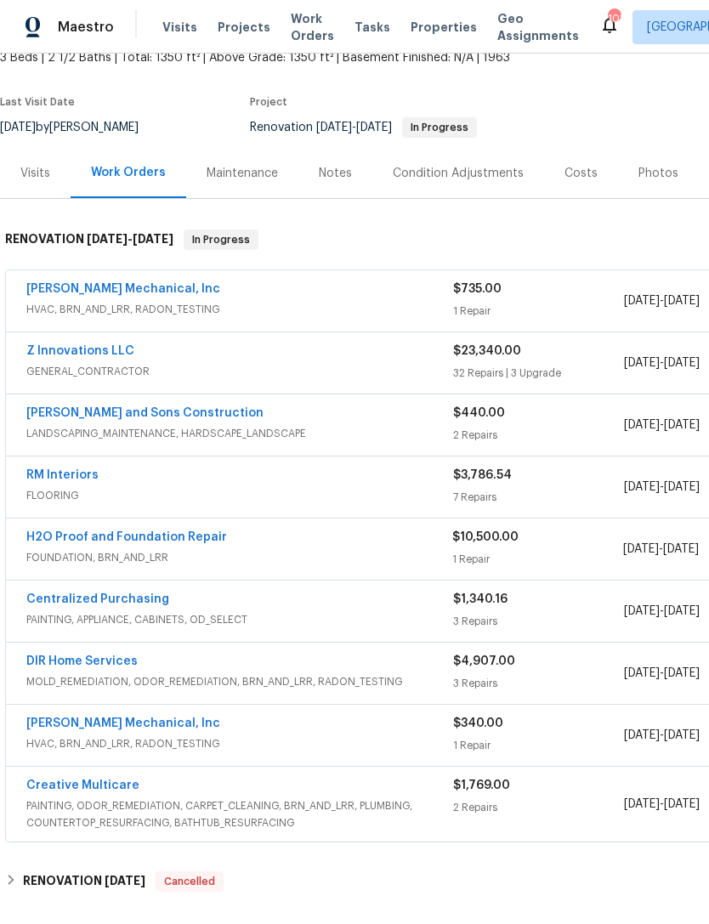
scroll to position [109, 0]
click at [32, 182] on div "Visits" at bounding box center [35, 174] width 30 height 17
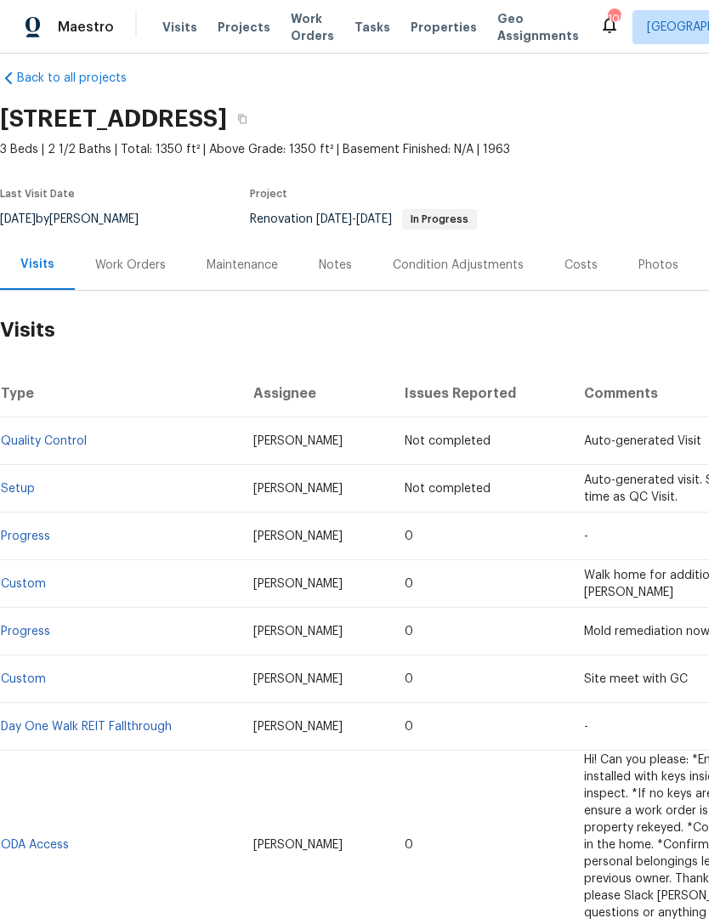
scroll to position [11, 0]
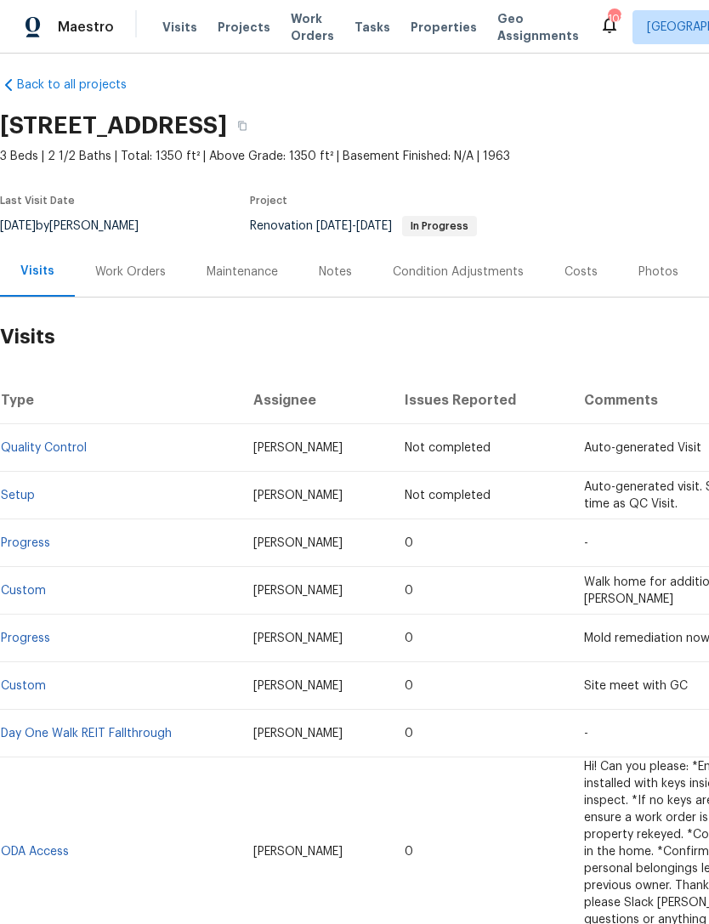
click at [156, 273] on div "Work Orders" at bounding box center [130, 272] width 71 height 17
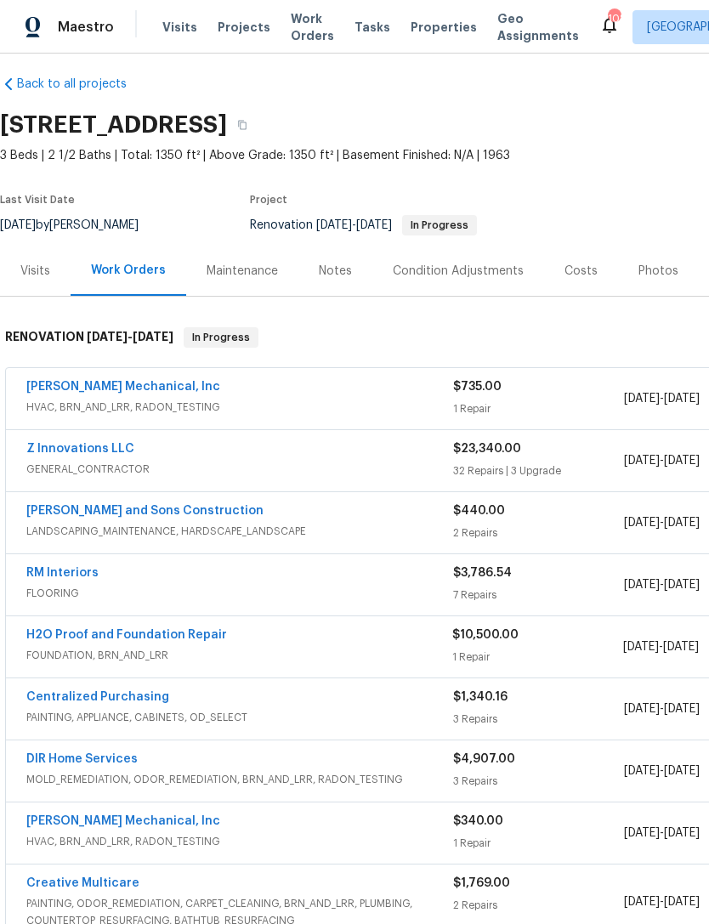
scroll to position [12, 0]
click at [162, 514] on link "Reyes and Sons Construction" at bounding box center [144, 511] width 237 height 12
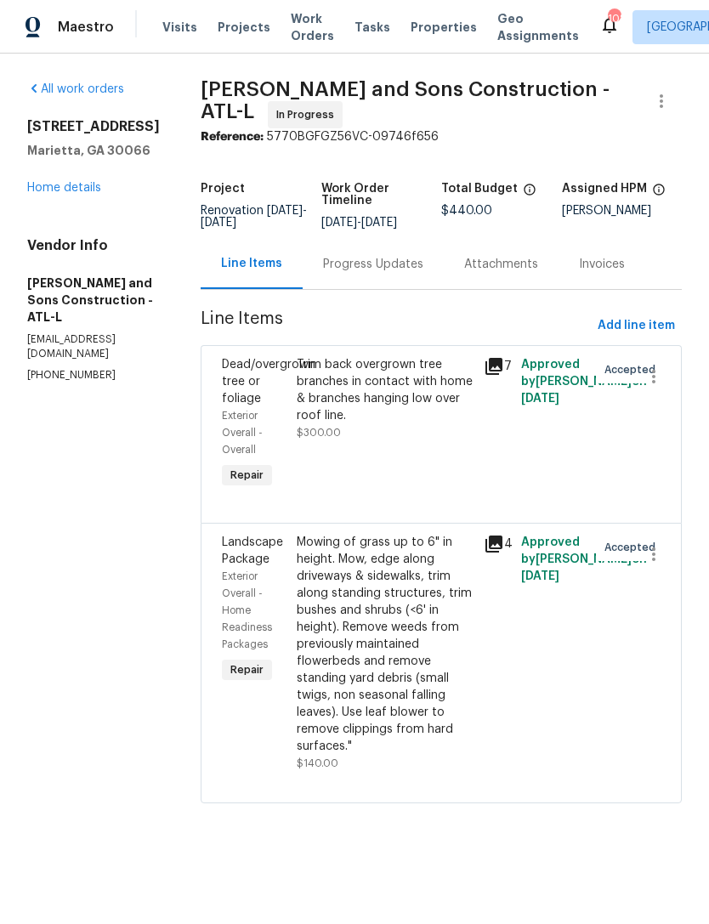
click at [484, 361] on icon at bounding box center [494, 366] width 20 height 20
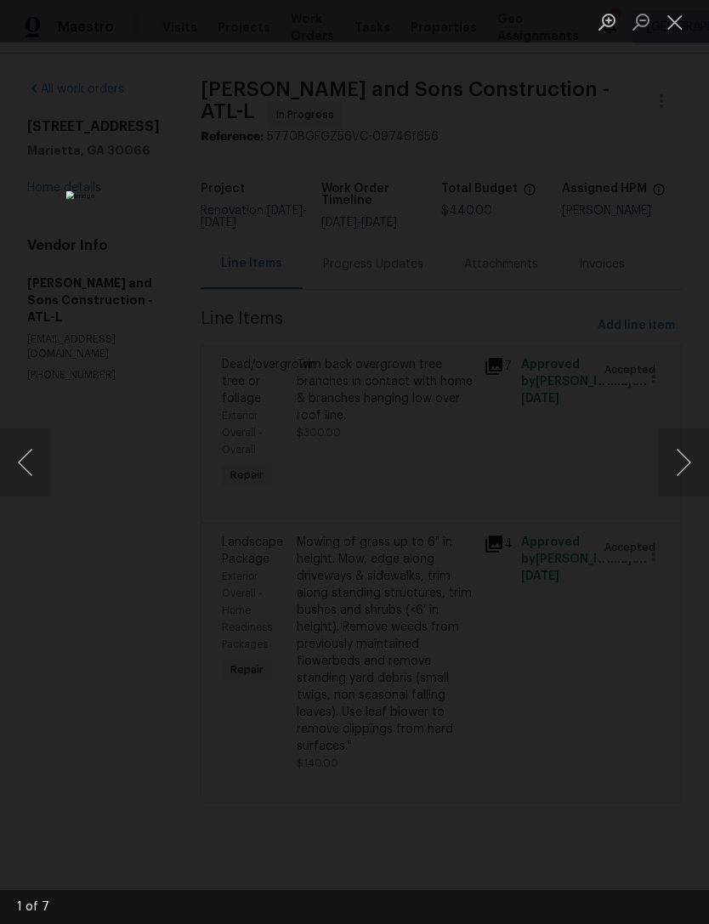
click at [677, 470] on button "Next image" at bounding box center [683, 463] width 51 height 68
click at [676, 466] on button "Next image" at bounding box center [683, 463] width 51 height 68
click at [670, 467] on button "Next image" at bounding box center [683, 463] width 51 height 68
click at [675, 463] on button "Next image" at bounding box center [683, 463] width 51 height 68
click at [687, 28] on button "Close lightbox" at bounding box center [675, 22] width 34 height 30
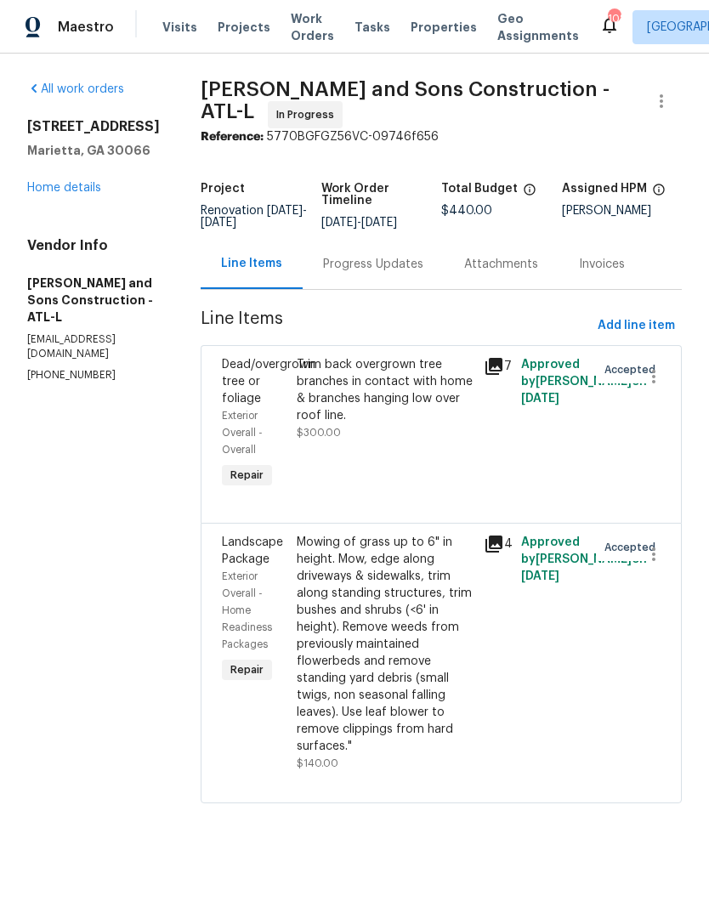
click at [222, 367] on div "Dead/overgrown tree or foliage" at bounding box center [254, 381] width 65 height 51
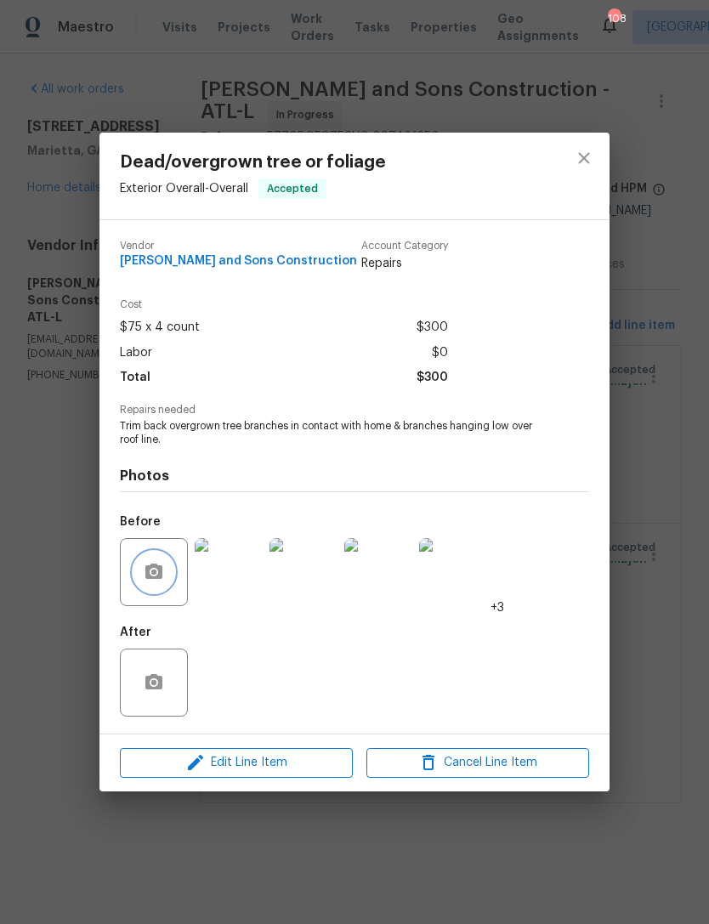
click at [151, 579] on icon "button" at bounding box center [153, 571] width 17 height 15
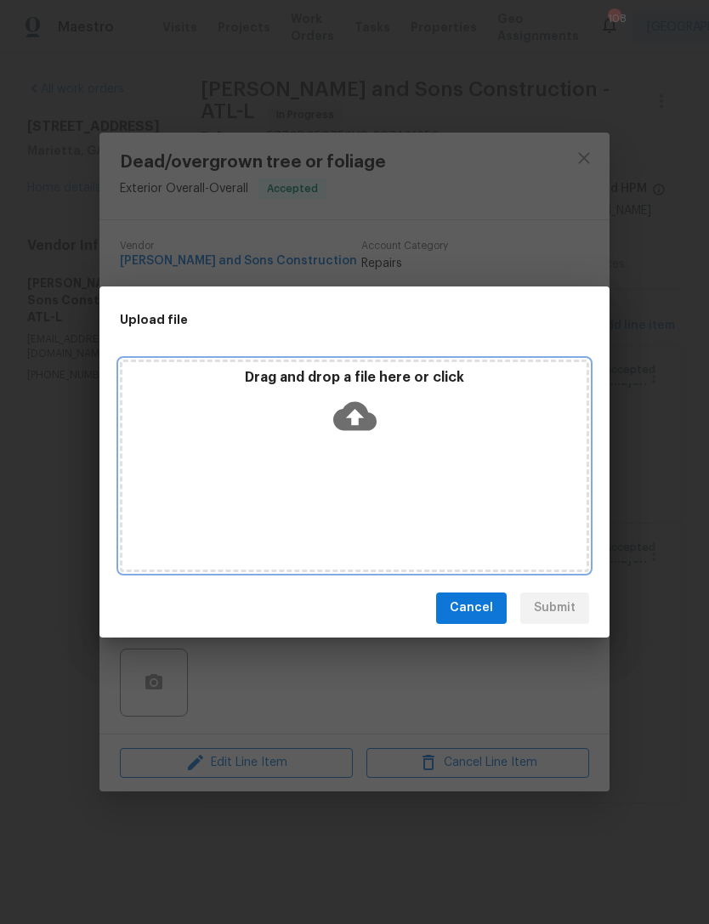
click at [494, 497] on div "Drag and drop a file here or click" at bounding box center [354, 466] width 469 height 213
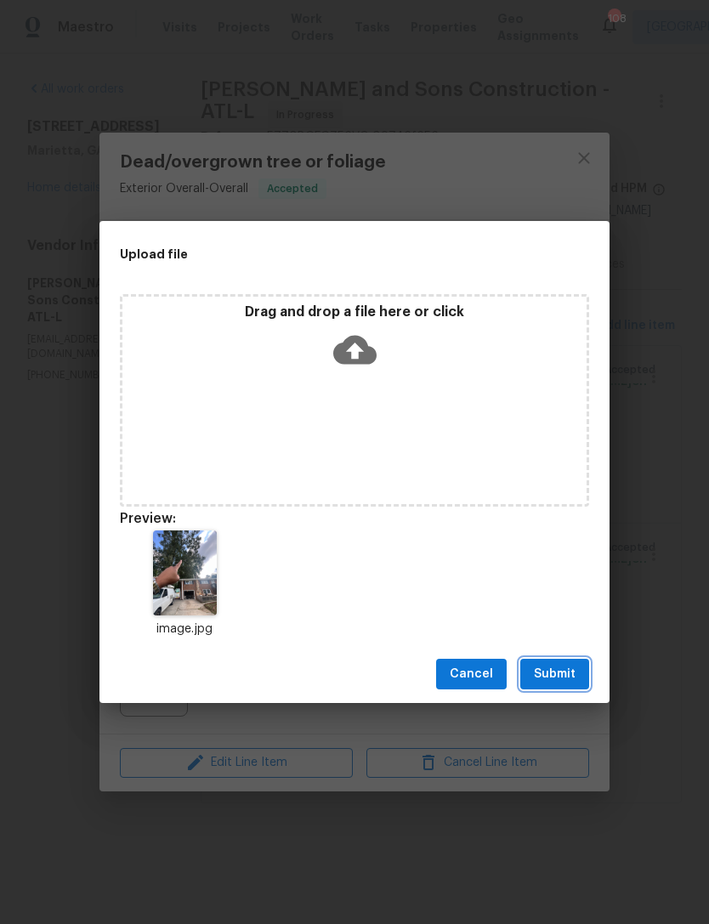
click at [566, 667] on span "Submit" at bounding box center [555, 674] width 42 height 21
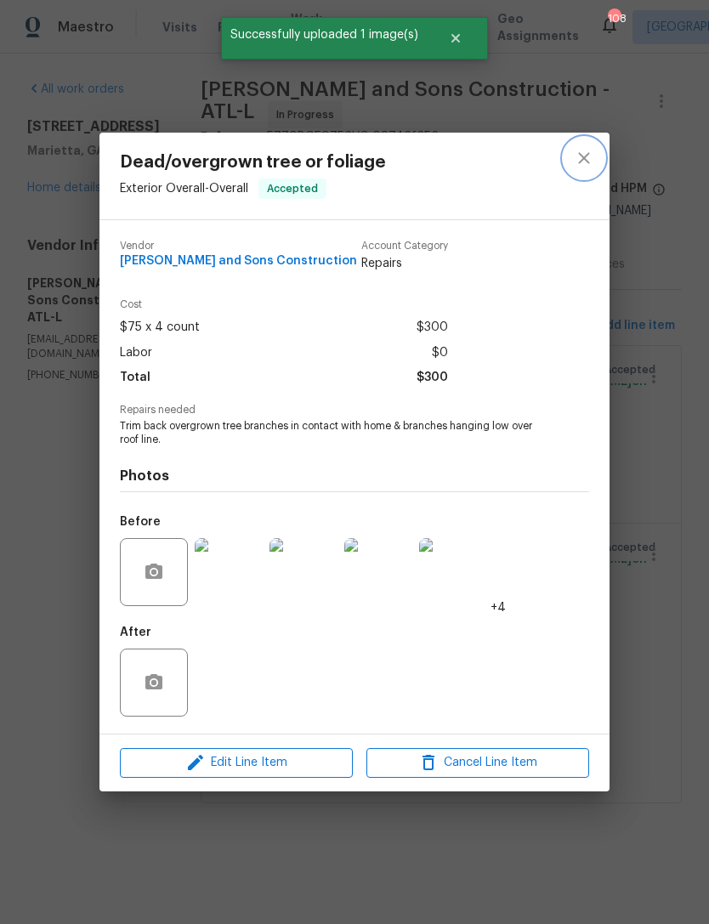
click at [586, 161] on icon "close" at bounding box center [584, 158] width 20 height 20
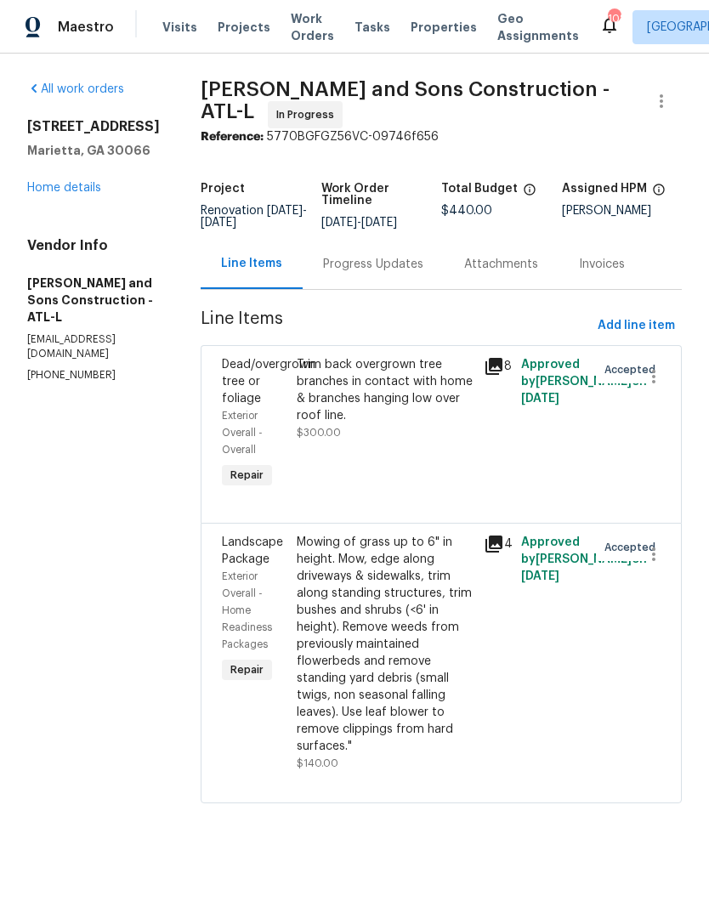
click at [80, 194] on link "Home details" at bounding box center [64, 188] width 74 height 12
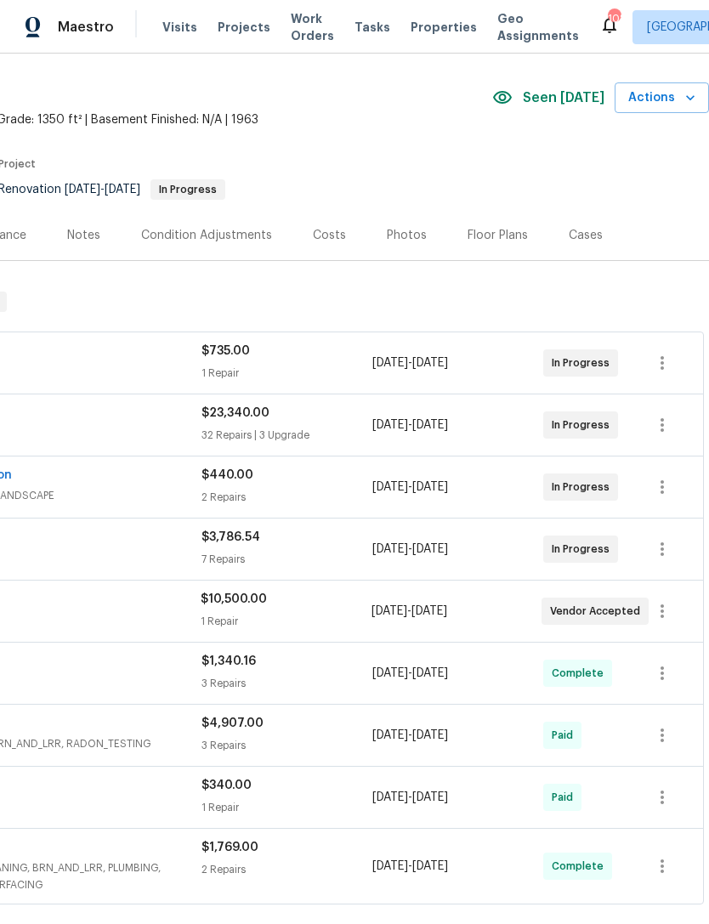
scroll to position [48, 252]
click at [327, 234] on div "Costs" at bounding box center [329, 235] width 33 height 17
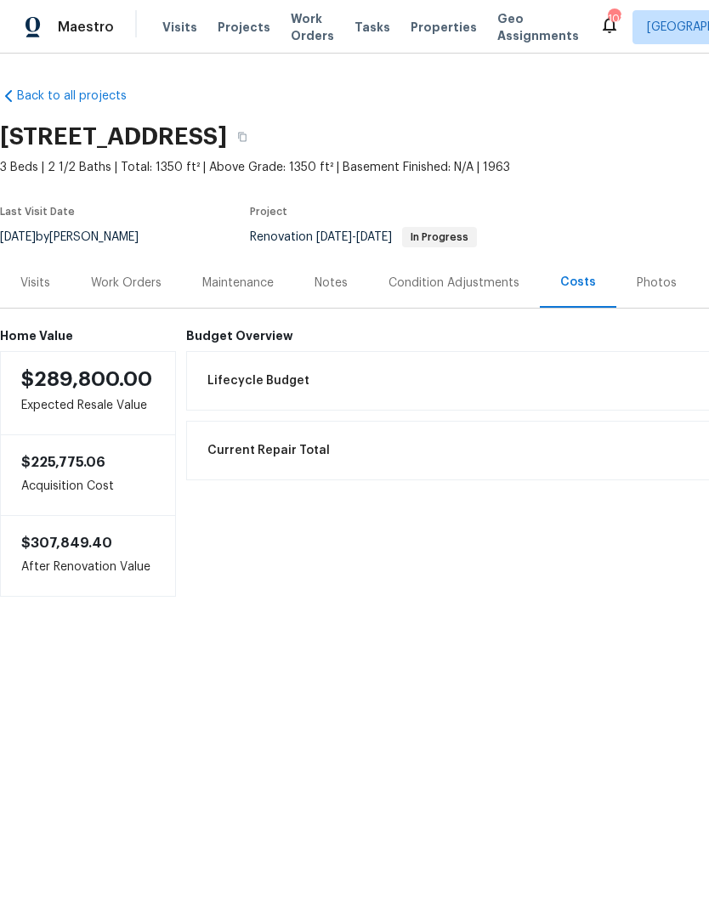
click at [34, 289] on div "Visits" at bounding box center [35, 283] width 30 height 17
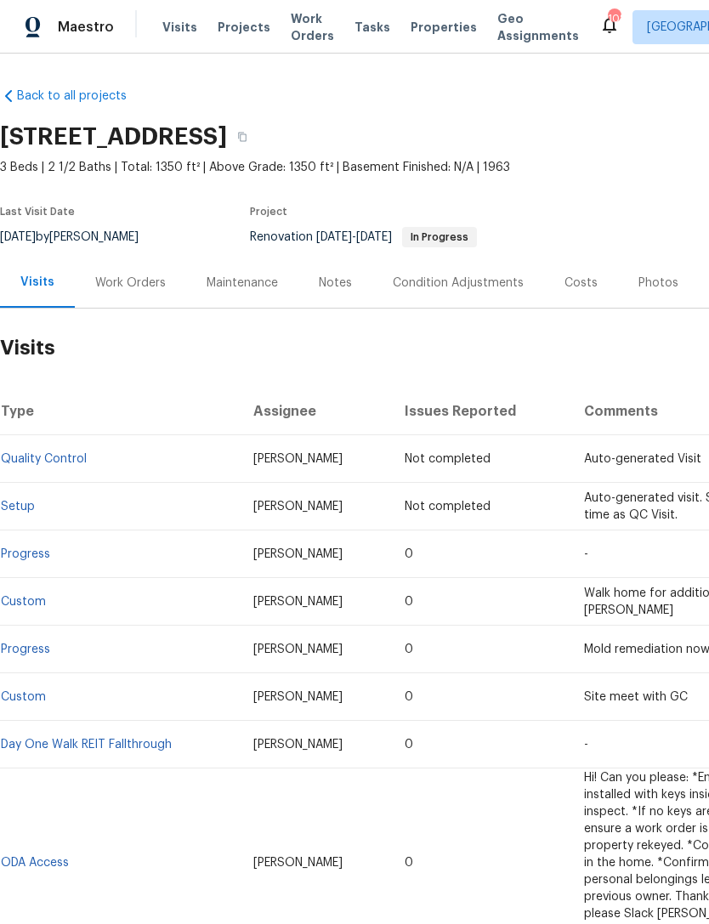
click at [333, 284] on div "Notes" at bounding box center [335, 283] width 33 height 17
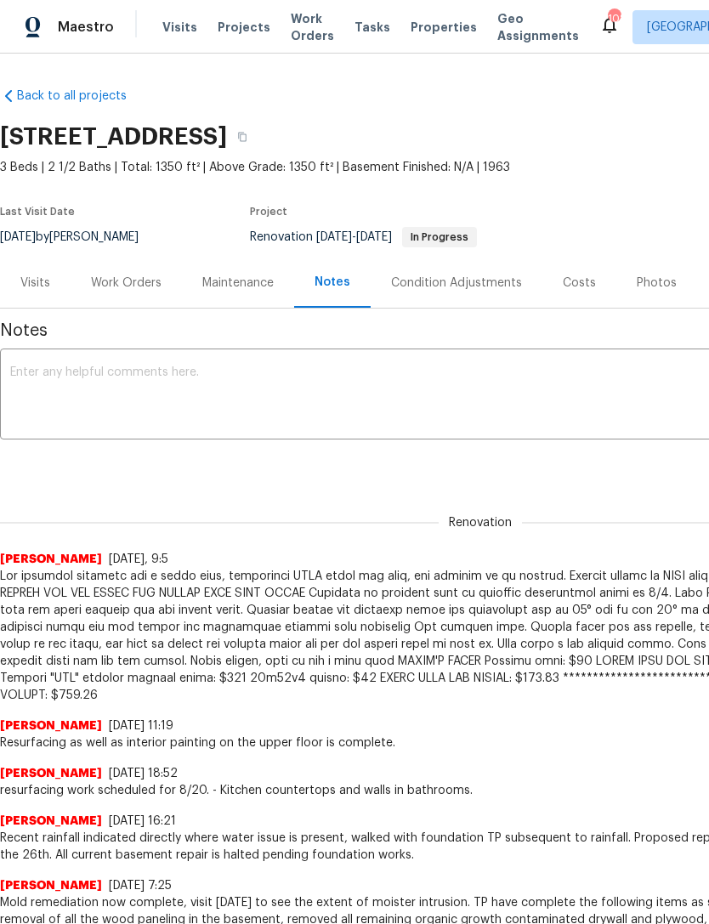
click at [420, 895] on span "Mold remediation now complete, visit today to see the extent of moister intrusi…" at bounding box center [480, 937] width 961 height 85
click at [169, 28] on span "Visits" at bounding box center [179, 27] width 35 height 17
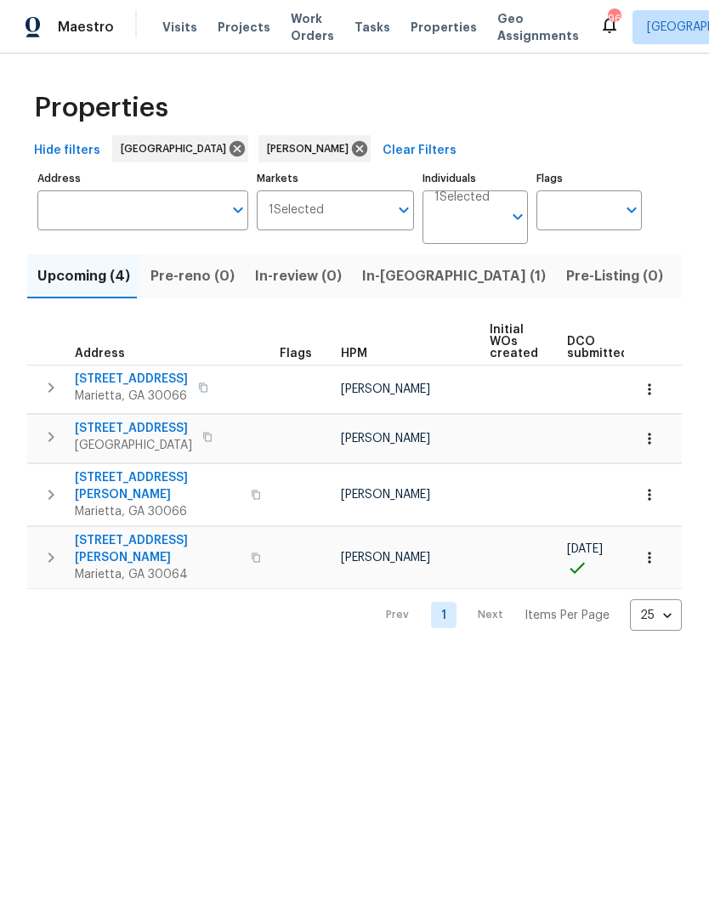
click at [143, 532] on span "[STREET_ADDRESS][PERSON_NAME]" at bounding box center [158, 549] width 166 height 34
click at [647, 539] on button "button" at bounding box center [649, 557] width 37 height 37
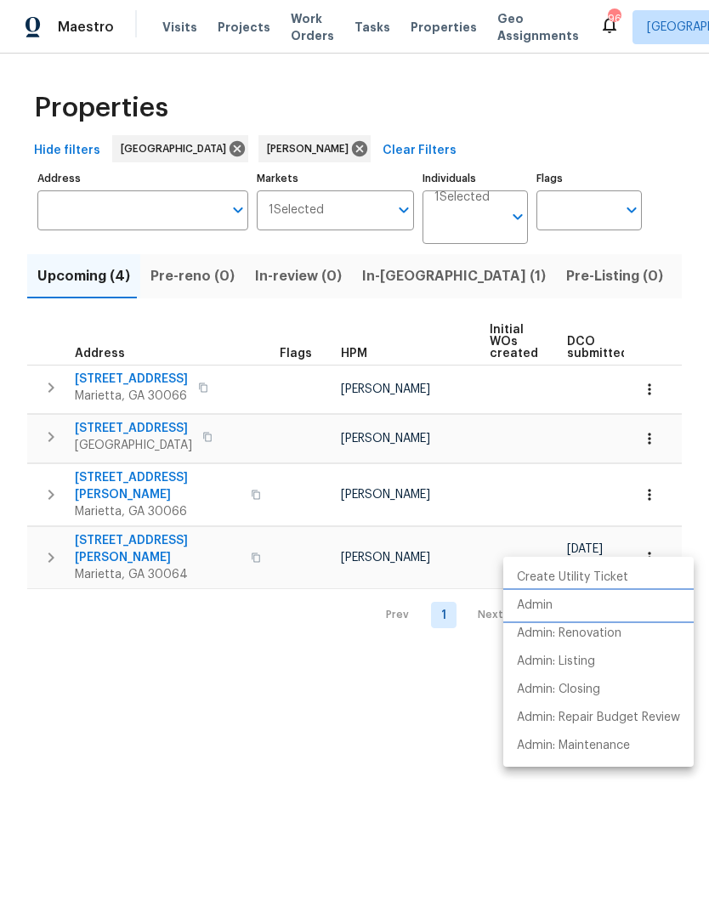
click at [547, 610] on p "Admin" at bounding box center [535, 606] width 36 height 18
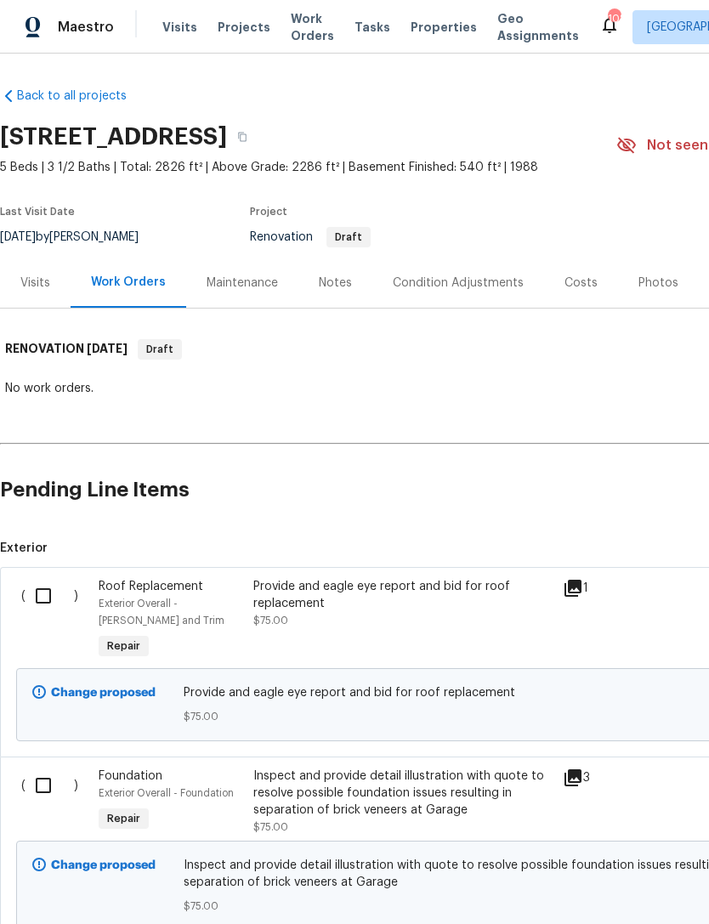
click at [32, 279] on div "Visits" at bounding box center [35, 283] width 30 height 17
